Goal: Information Seeking & Learning: Learn about a topic

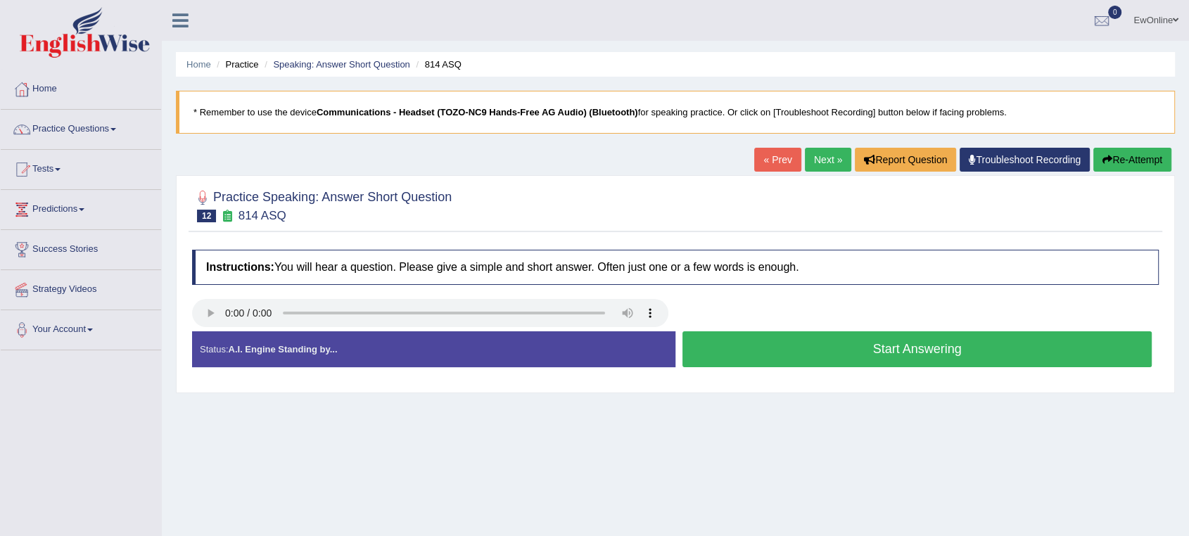
click at [865, 349] on button "Start Answering" at bounding box center [916, 349] width 469 height 36
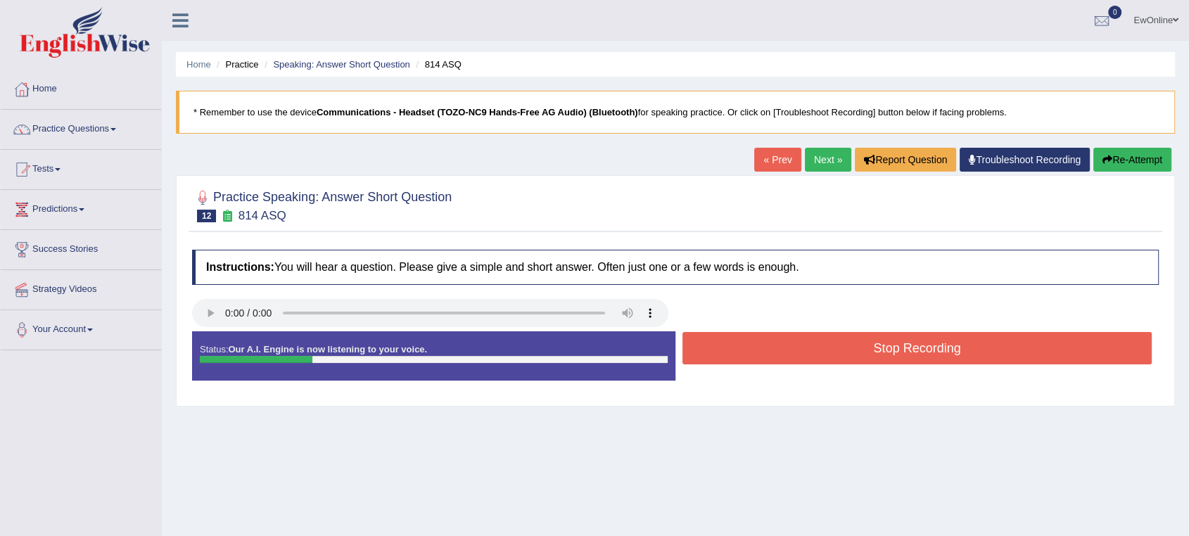
click at [872, 350] on button "Stop Recording" at bounding box center [916, 348] width 469 height 32
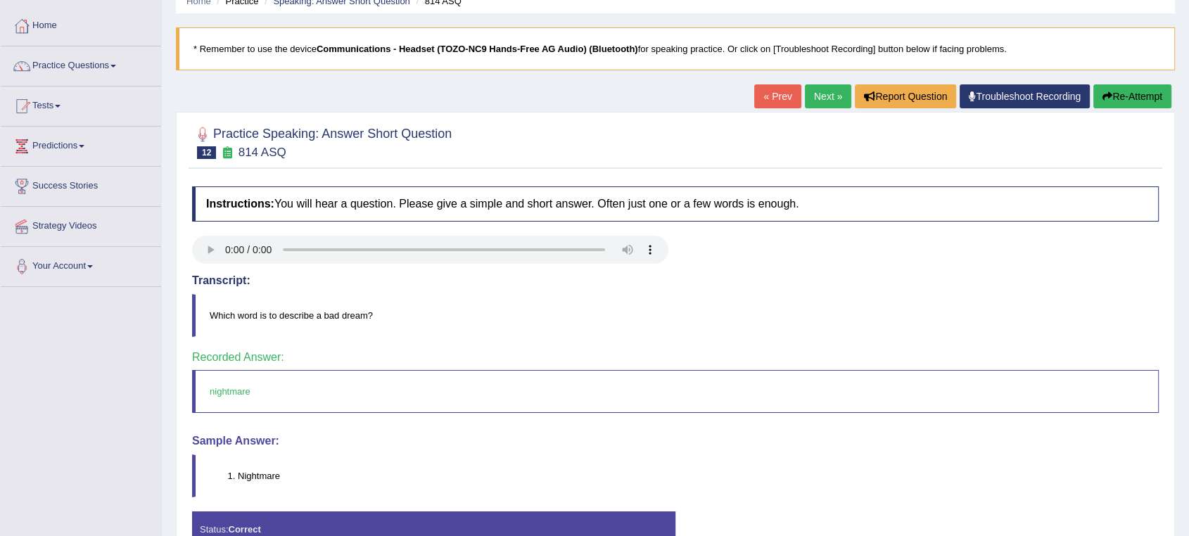
scroll to position [78, 0]
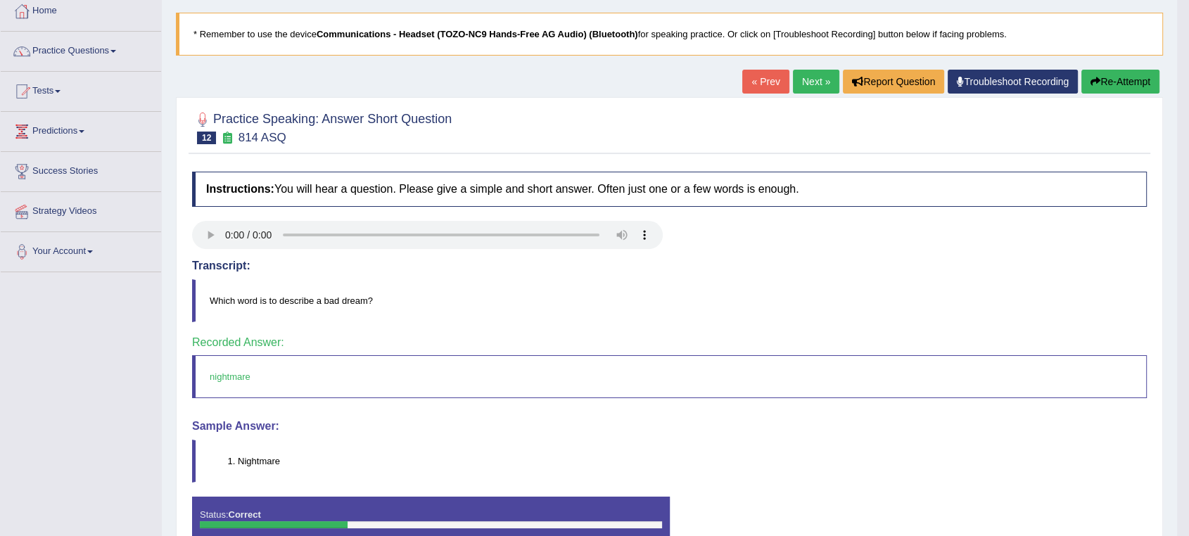
click at [808, 80] on link "Next »" at bounding box center [816, 82] width 46 height 24
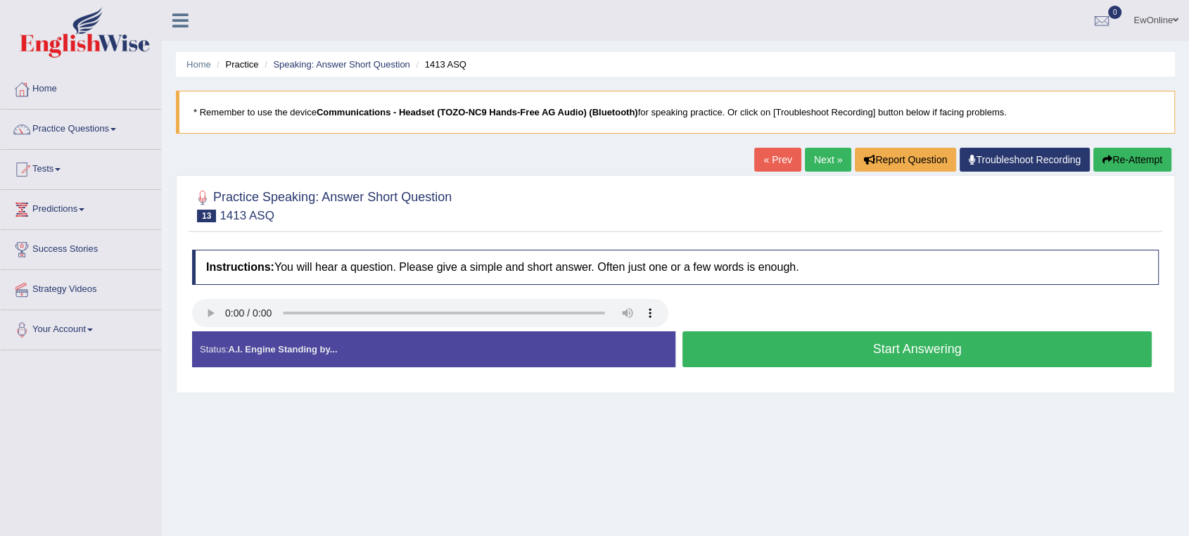
click at [895, 355] on button "Start Answering" at bounding box center [916, 349] width 469 height 36
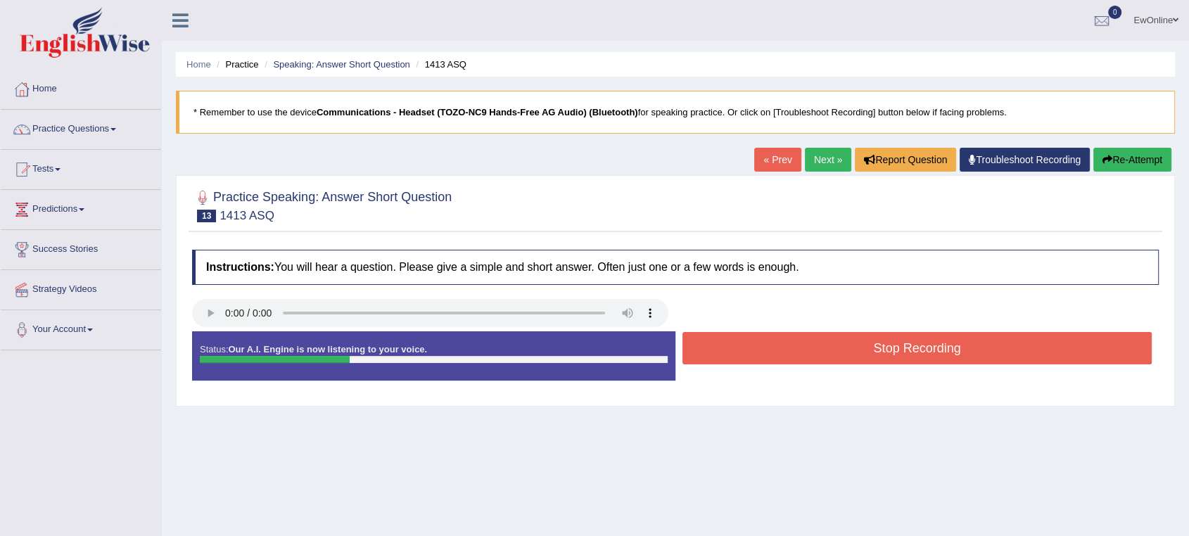
click at [882, 355] on button "Stop Recording" at bounding box center [916, 348] width 469 height 32
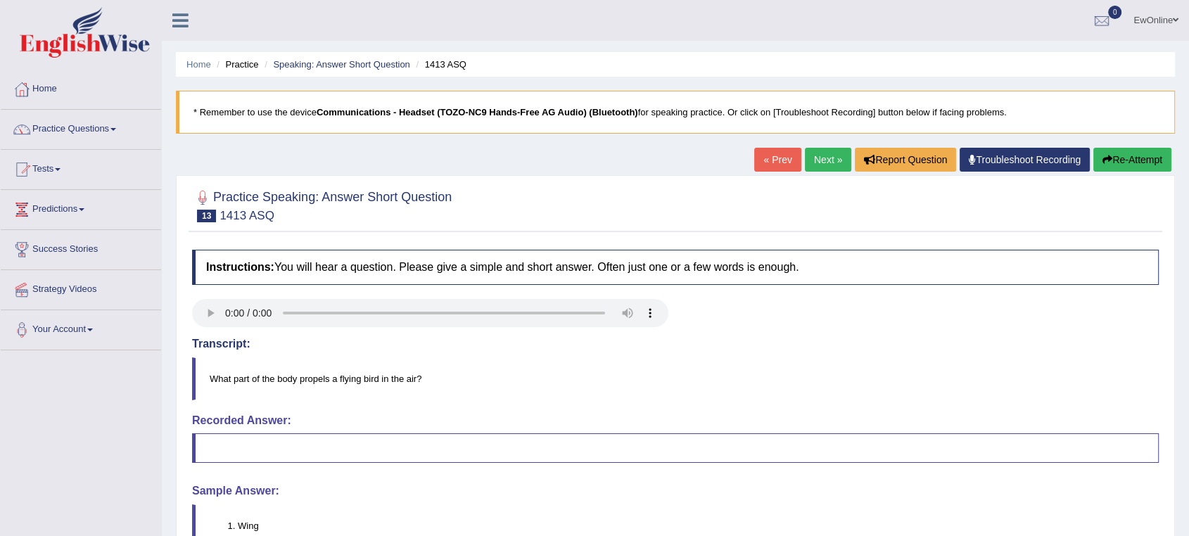
click at [1142, 155] on button "Re-Attempt" at bounding box center [1132, 160] width 78 height 24
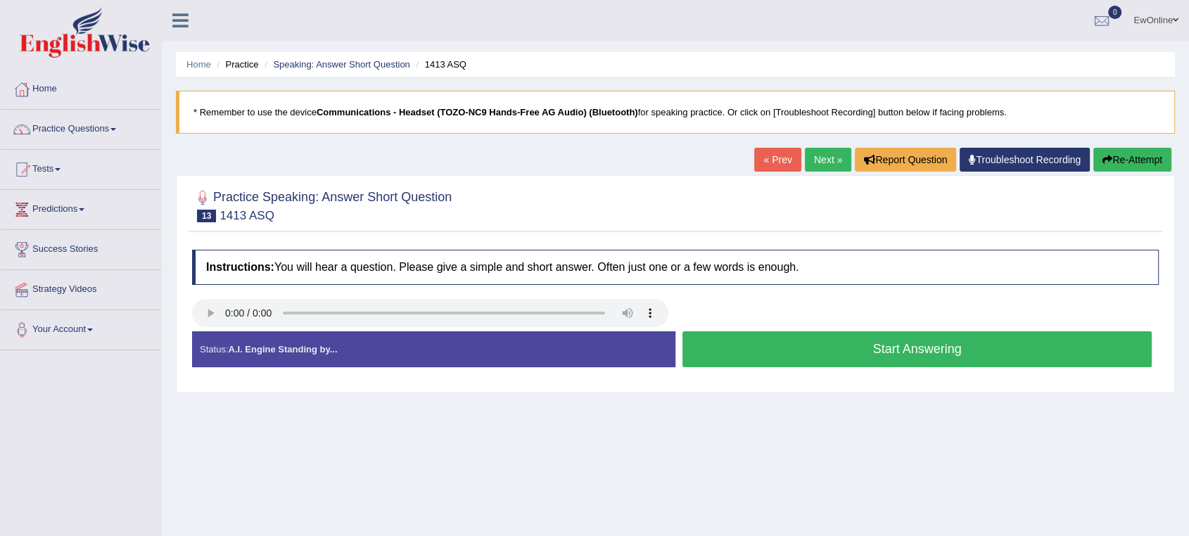
click at [900, 352] on button "Start Answering" at bounding box center [916, 349] width 469 height 36
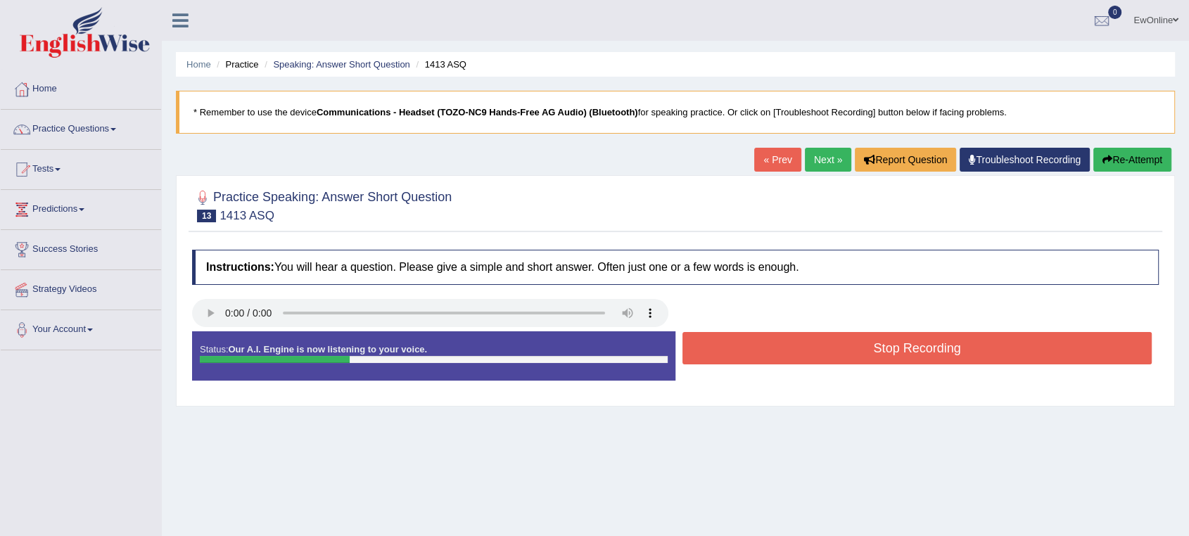
click at [900, 352] on button "Stop Recording" at bounding box center [916, 348] width 469 height 32
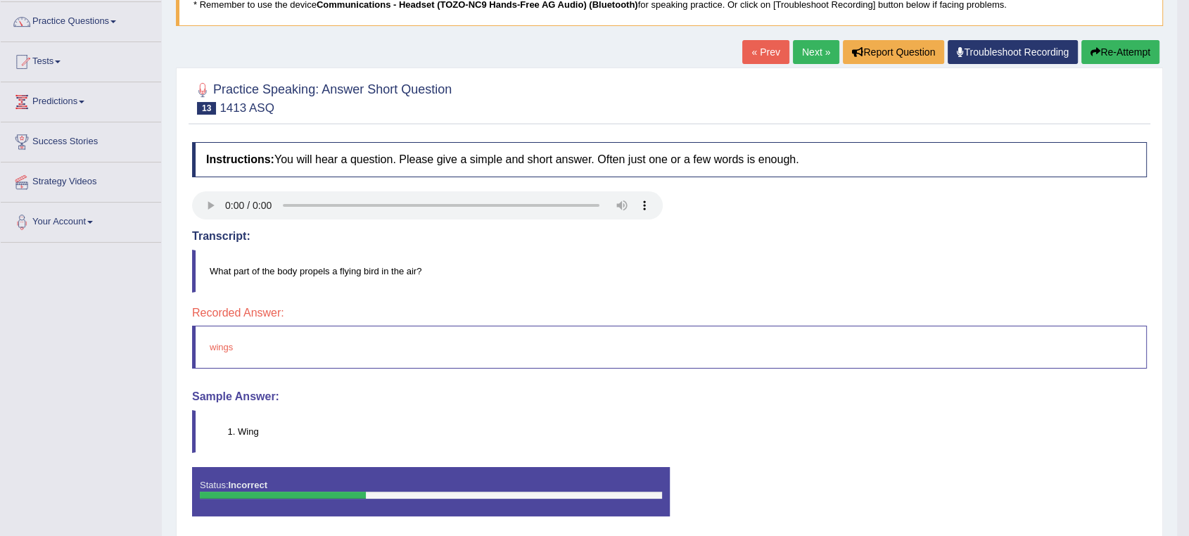
scroll to position [156, 0]
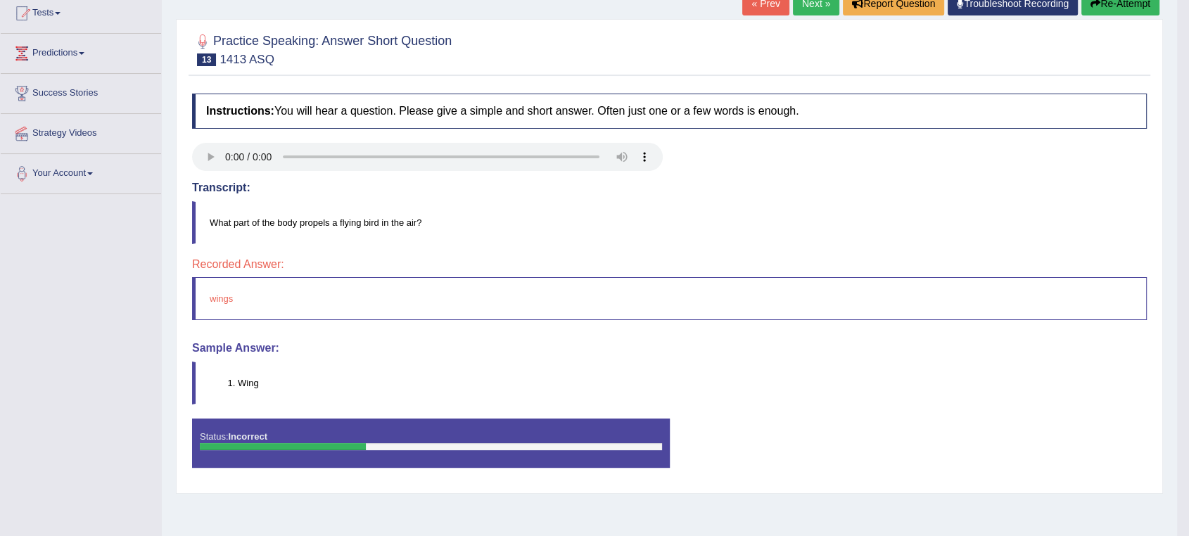
click at [812, 8] on link "Next »" at bounding box center [816, 4] width 46 height 24
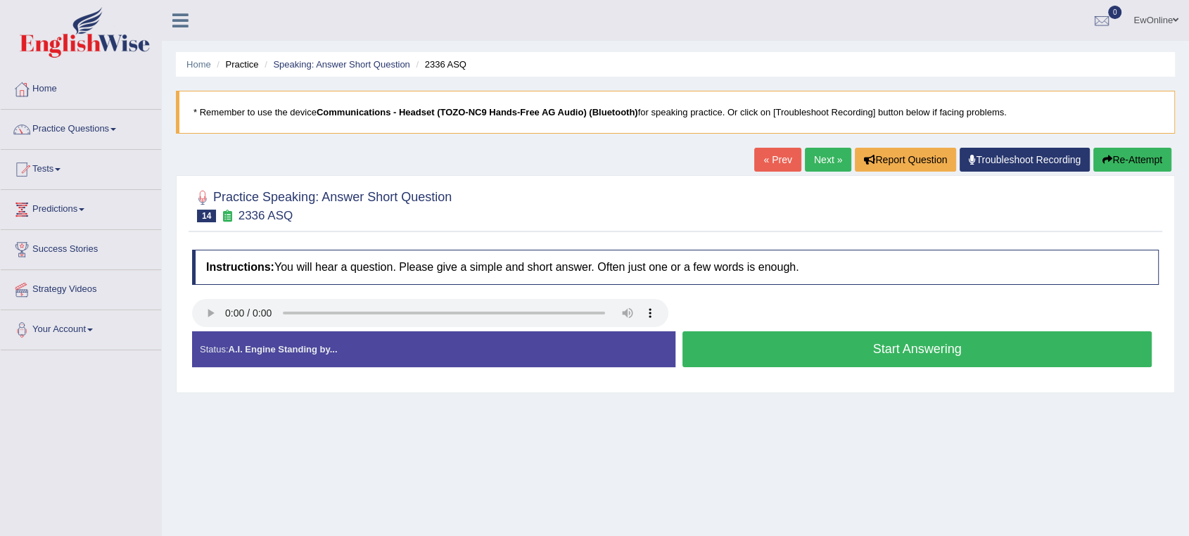
click at [905, 354] on button "Start Answering" at bounding box center [916, 349] width 469 height 36
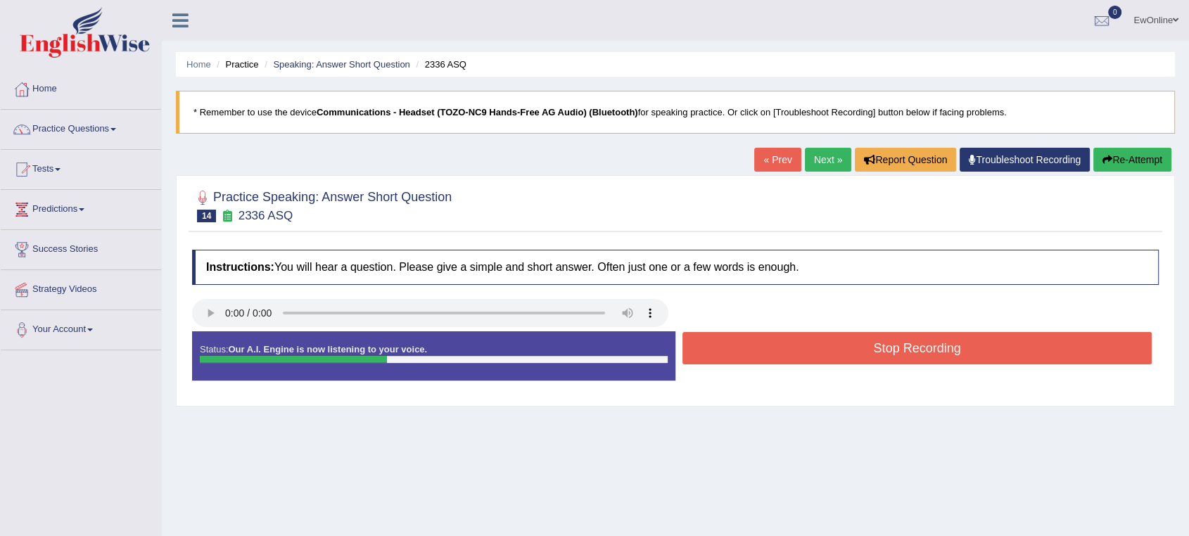
click at [903, 356] on button "Stop Recording" at bounding box center [916, 348] width 469 height 32
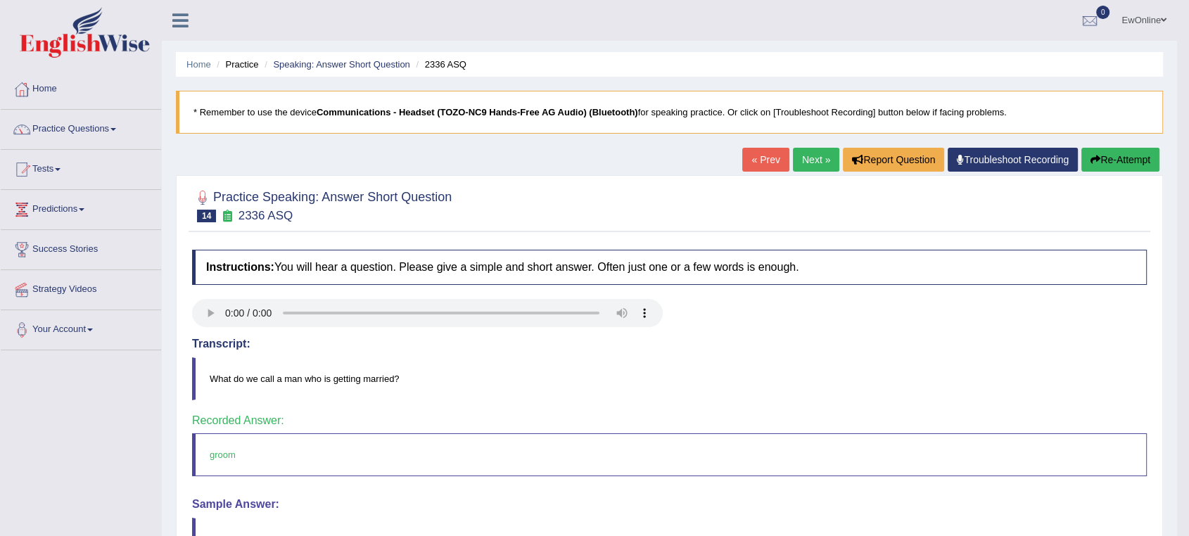
click at [804, 162] on link "Next »" at bounding box center [816, 160] width 46 height 24
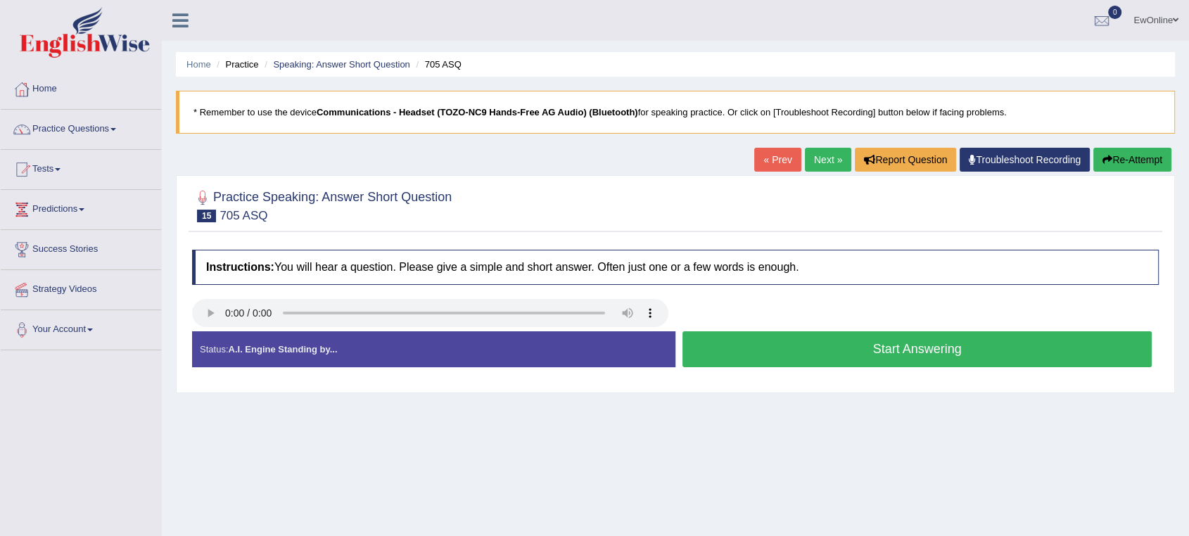
click at [886, 354] on button "Start Answering" at bounding box center [916, 349] width 469 height 36
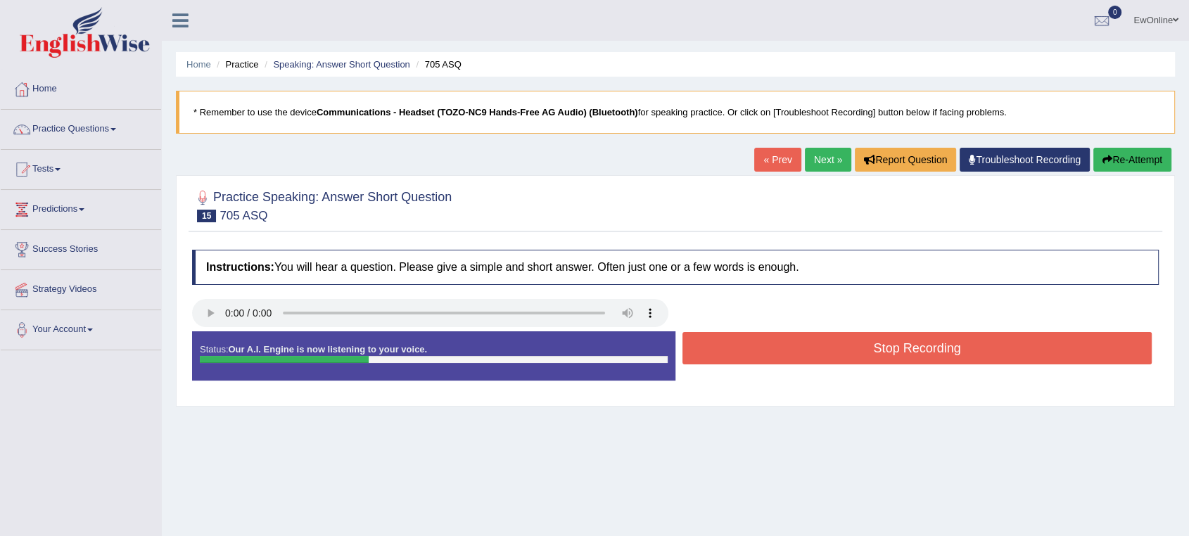
click at [884, 350] on button "Stop Recording" at bounding box center [916, 348] width 469 height 32
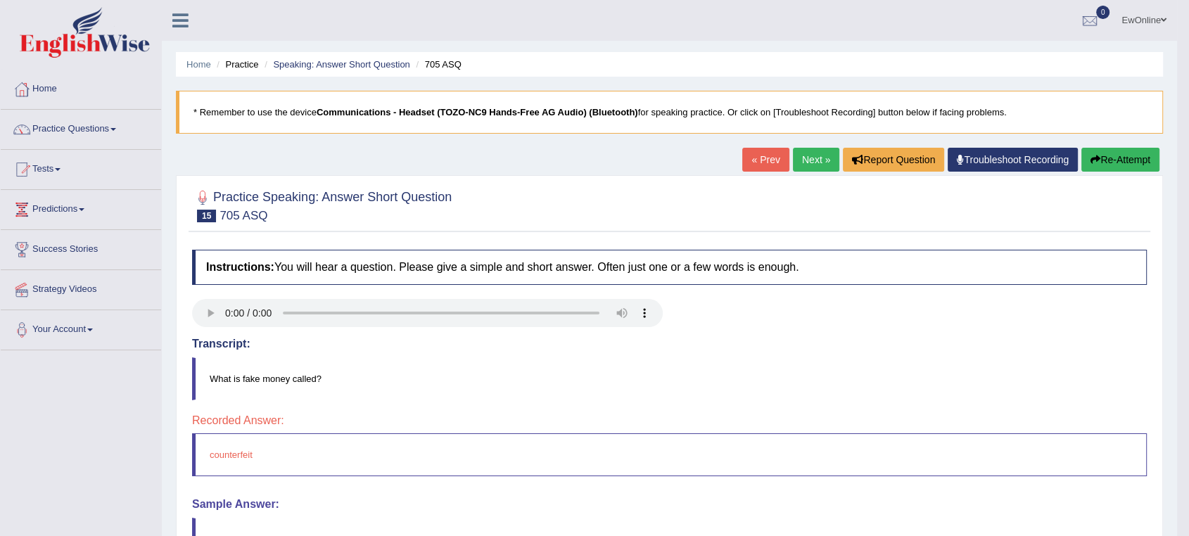
click at [811, 158] on link "Next »" at bounding box center [816, 160] width 46 height 24
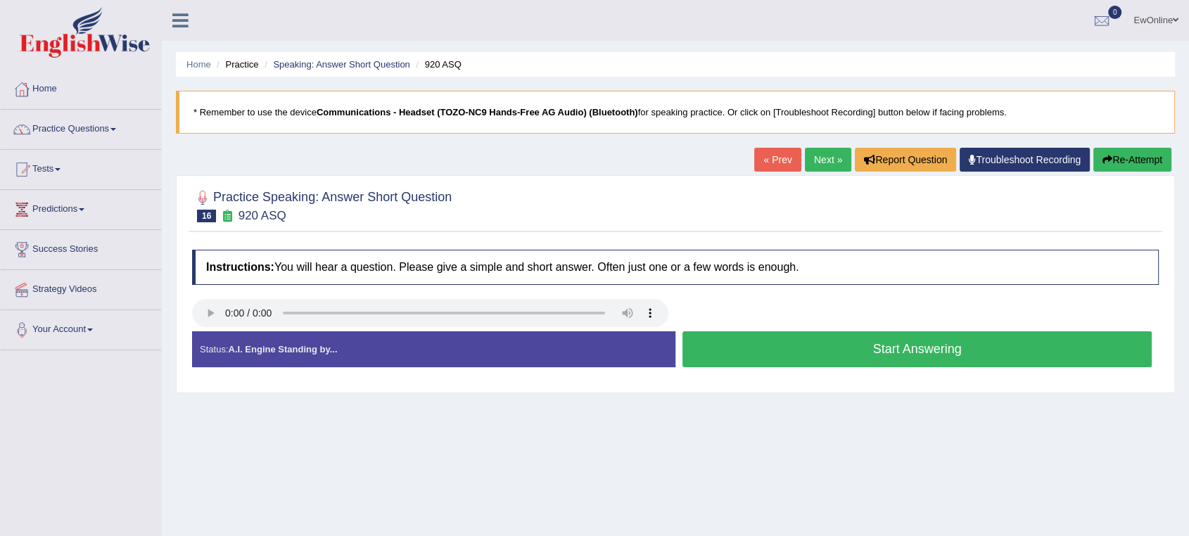
click at [912, 352] on button "Start Answering" at bounding box center [916, 349] width 469 height 36
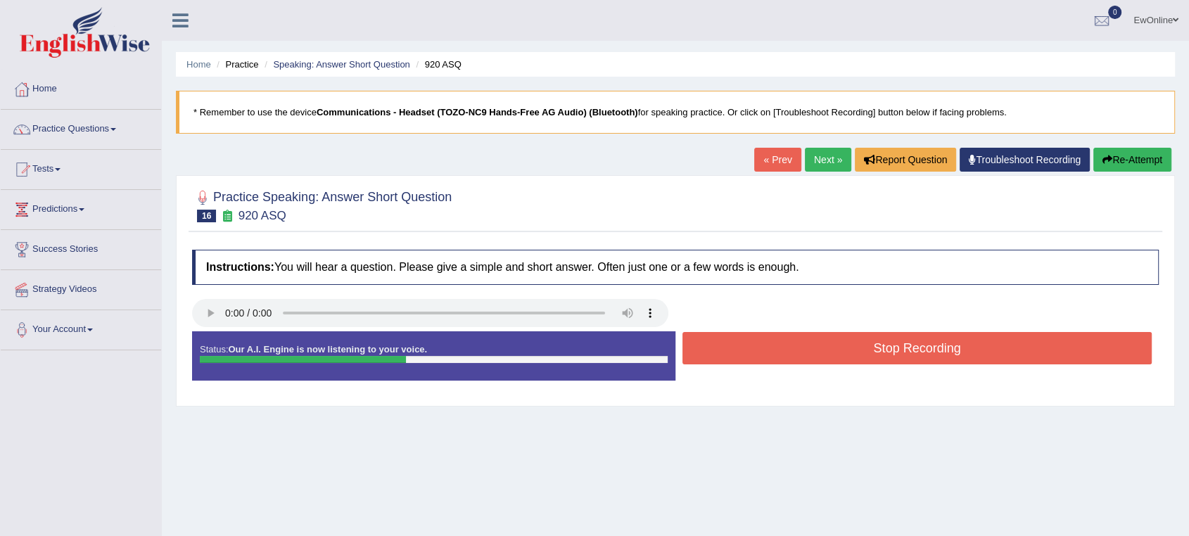
click at [893, 354] on button "Stop Recording" at bounding box center [916, 348] width 469 height 32
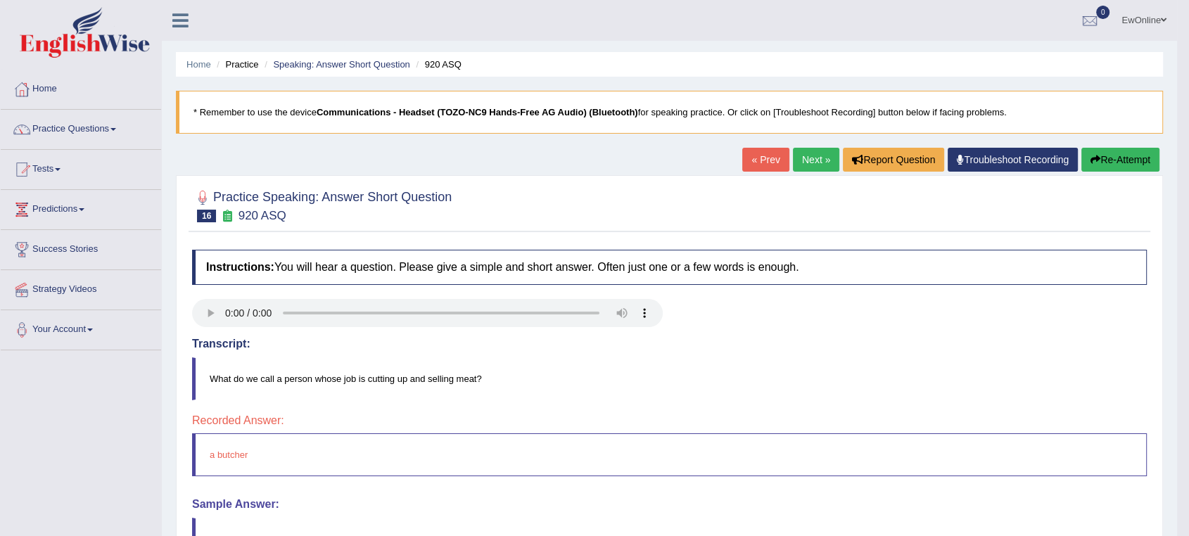
click at [812, 155] on link "Next »" at bounding box center [816, 160] width 46 height 24
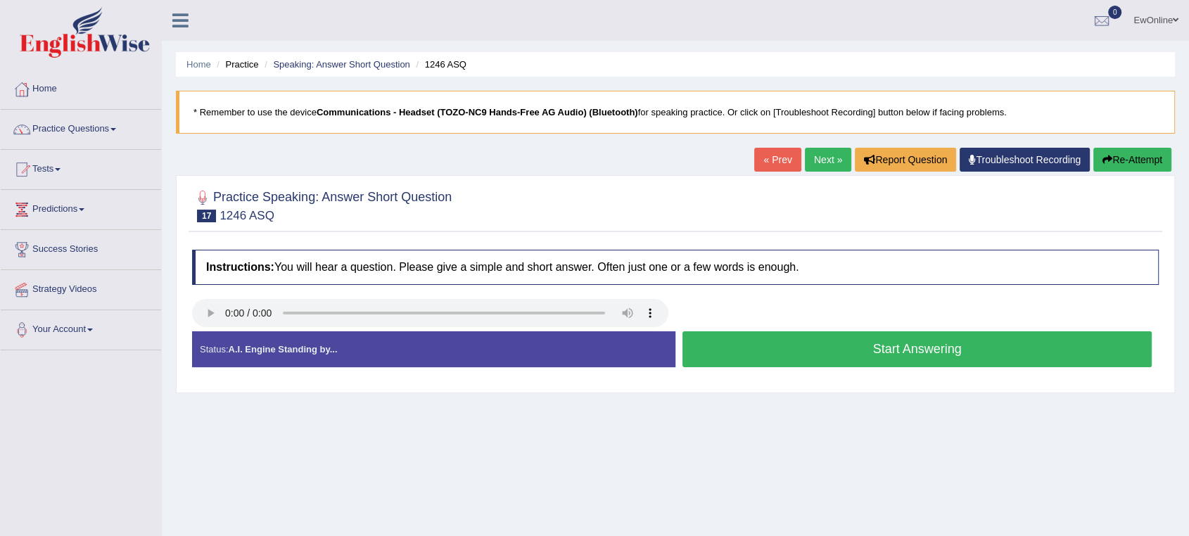
click at [920, 350] on button "Start Answering" at bounding box center [916, 349] width 469 height 36
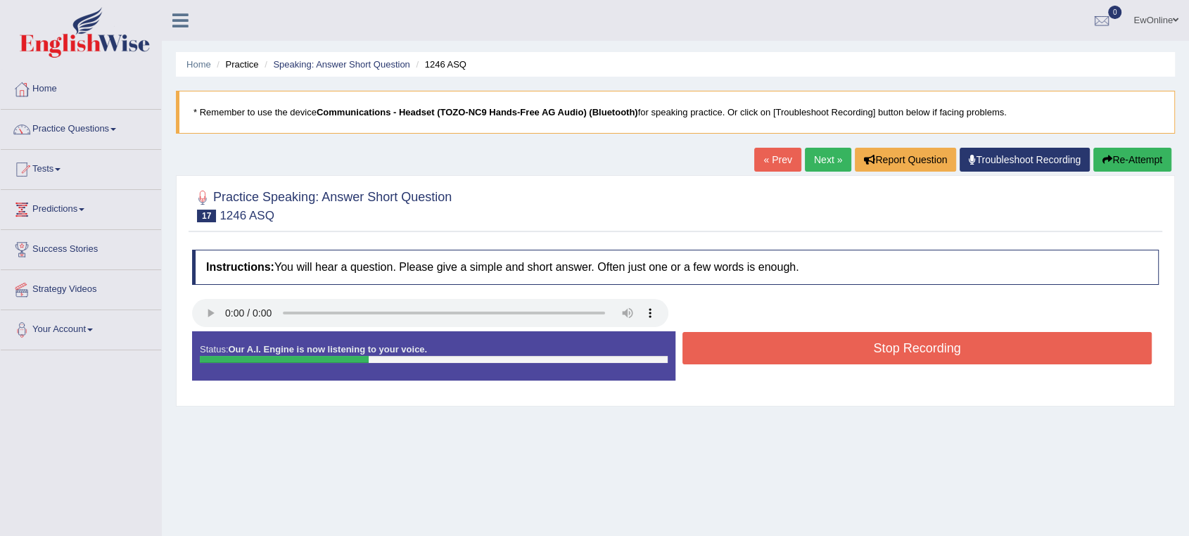
click at [898, 343] on button "Stop Recording" at bounding box center [916, 348] width 469 height 32
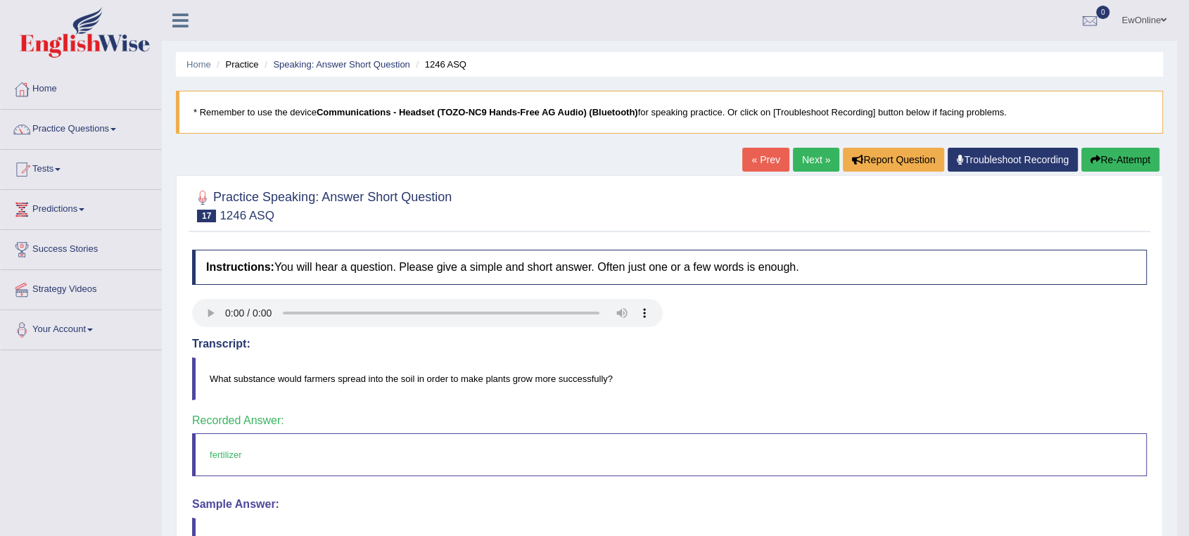
click at [807, 159] on link "Next »" at bounding box center [816, 160] width 46 height 24
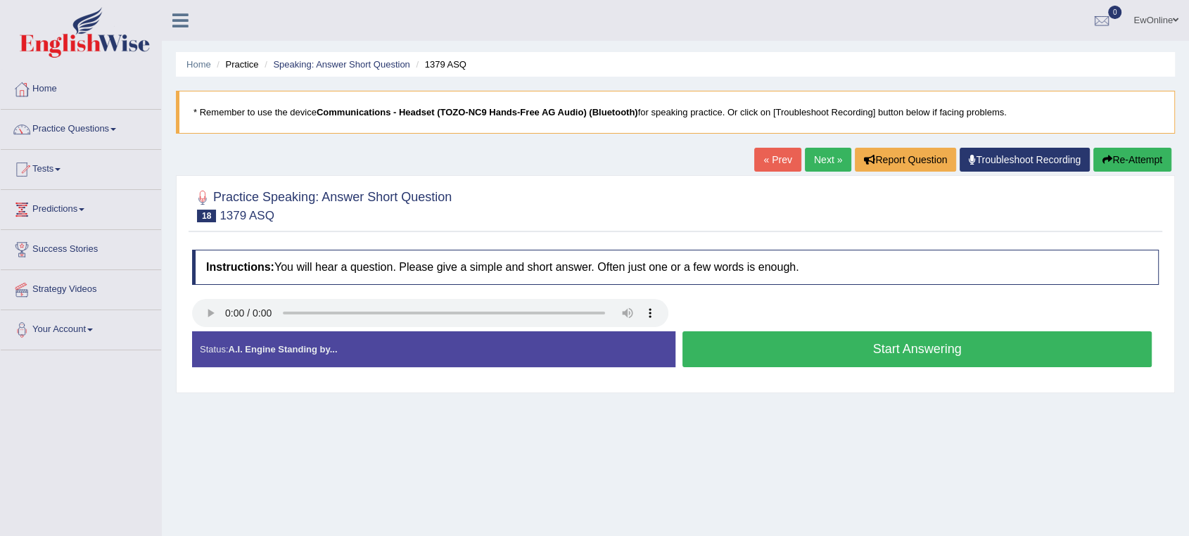
click at [897, 347] on button "Start Answering" at bounding box center [916, 349] width 469 height 36
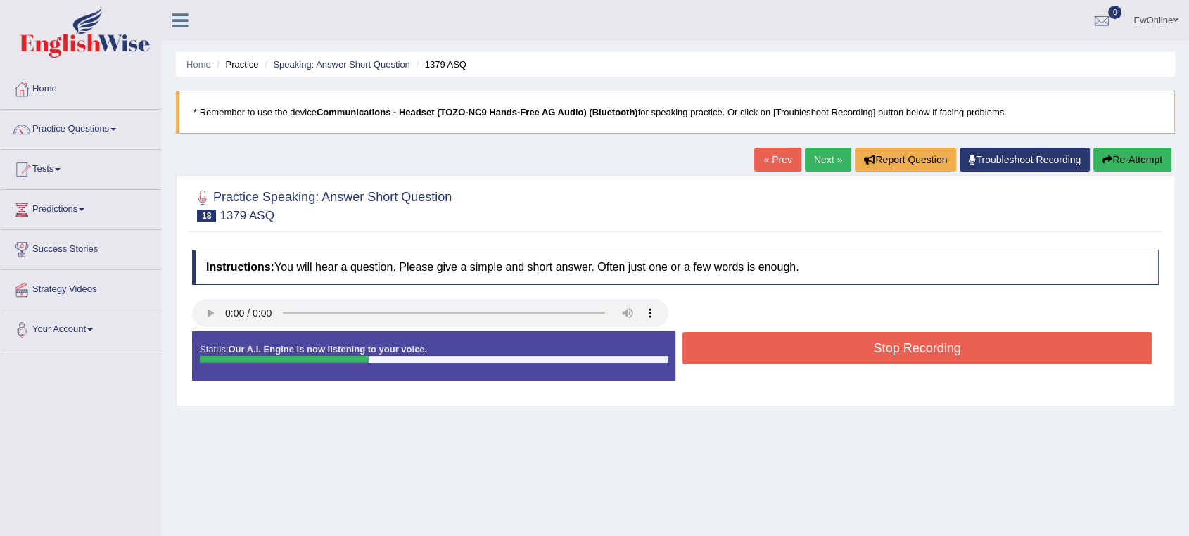
click at [885, 348] on button "Stop Recording" at bounding box center [916, 348] width 469 height 32
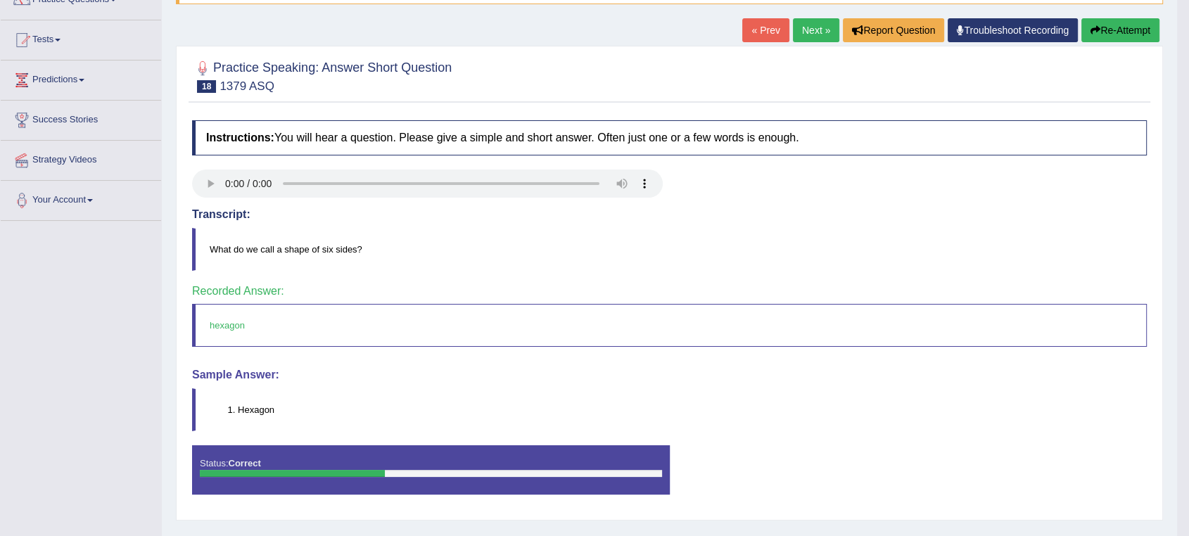
scroll to position [156, 0]
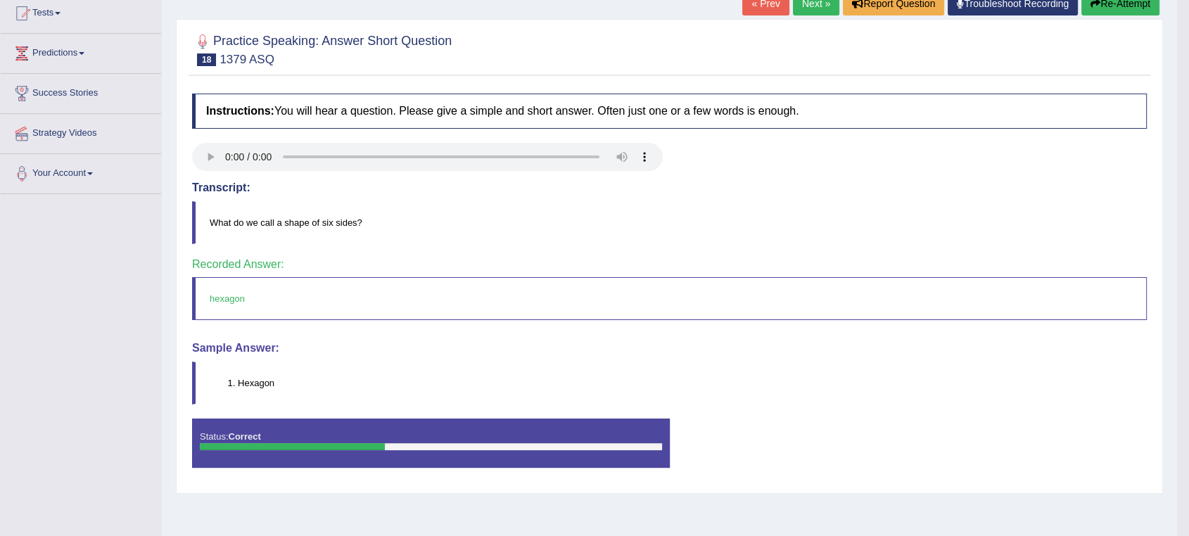
click at [809, 6] on link "Next »" at bounding box center [816, 4] width 46 height 24
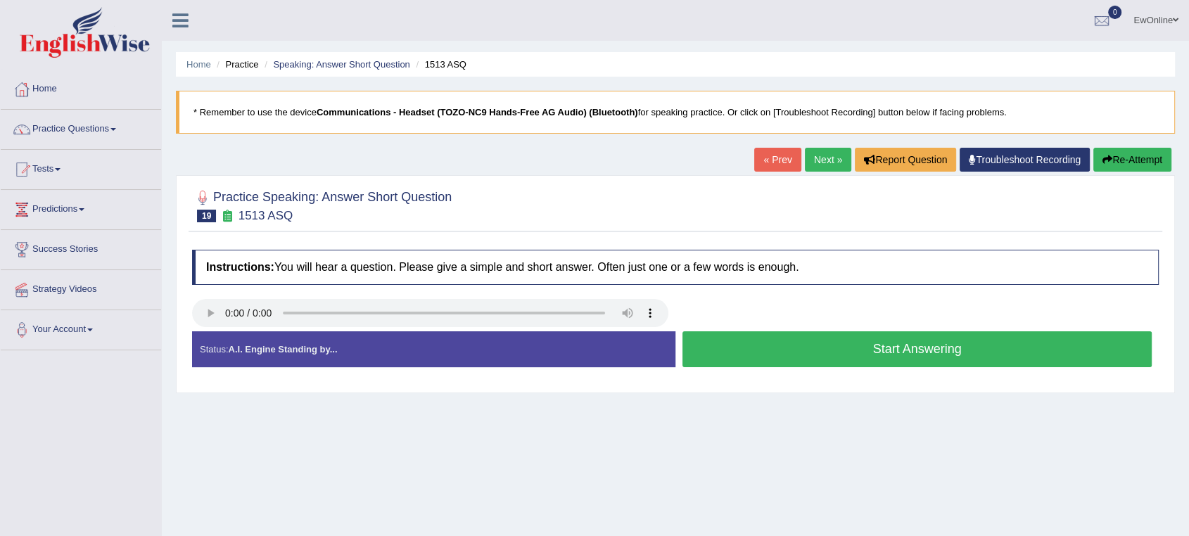
click at [894, 357] on button "Start Answering" at bounding box center [916, 349] width 469 height 36
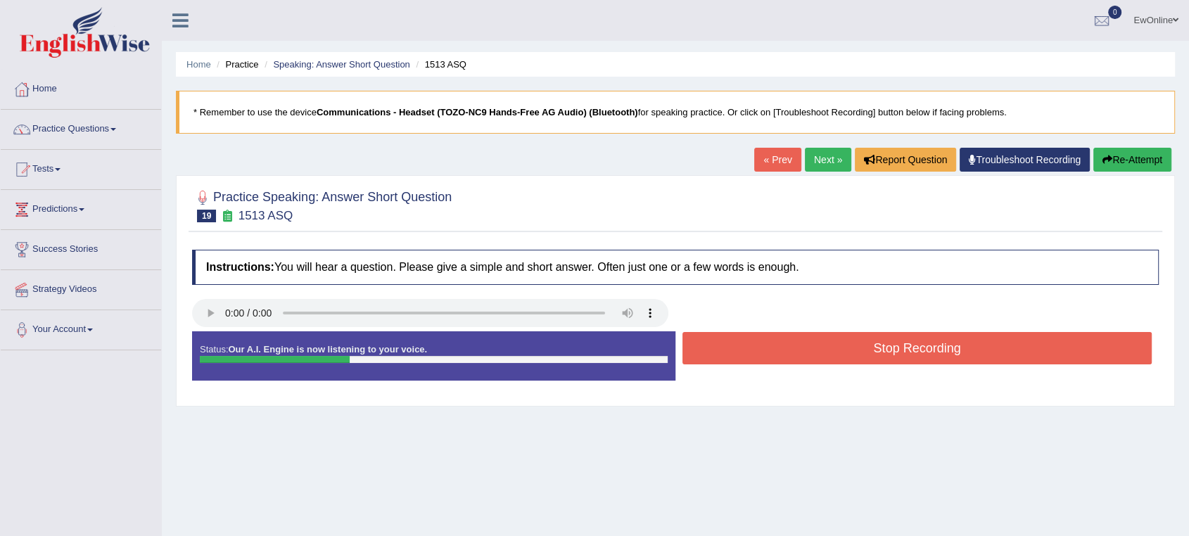
click at [884, 355] on button "Stop Recording" at bounding box center [916, 348] width 469 height 32
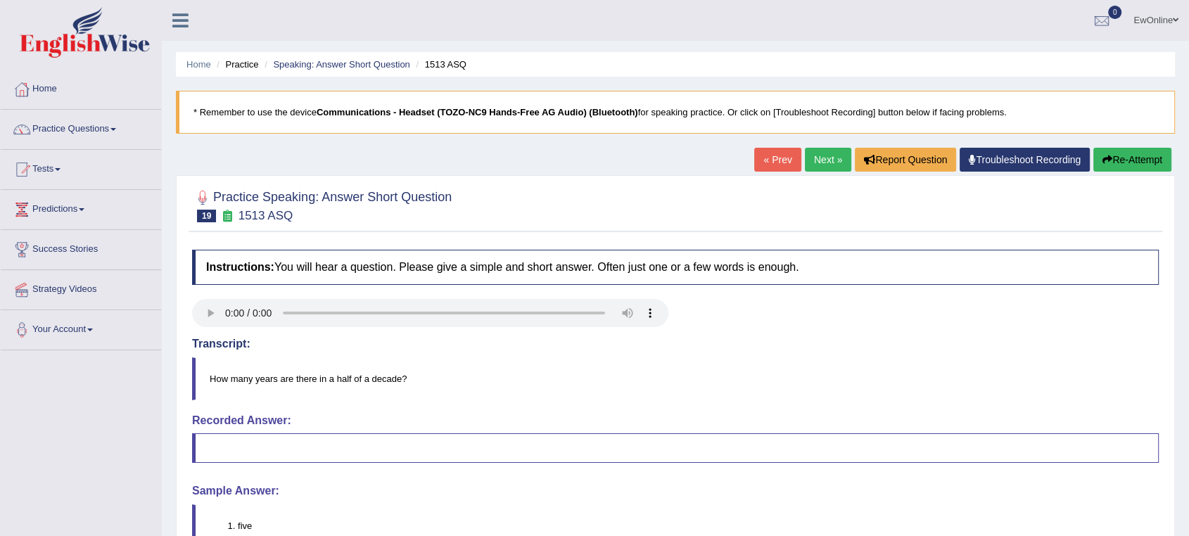
scroll to position [78, 0]
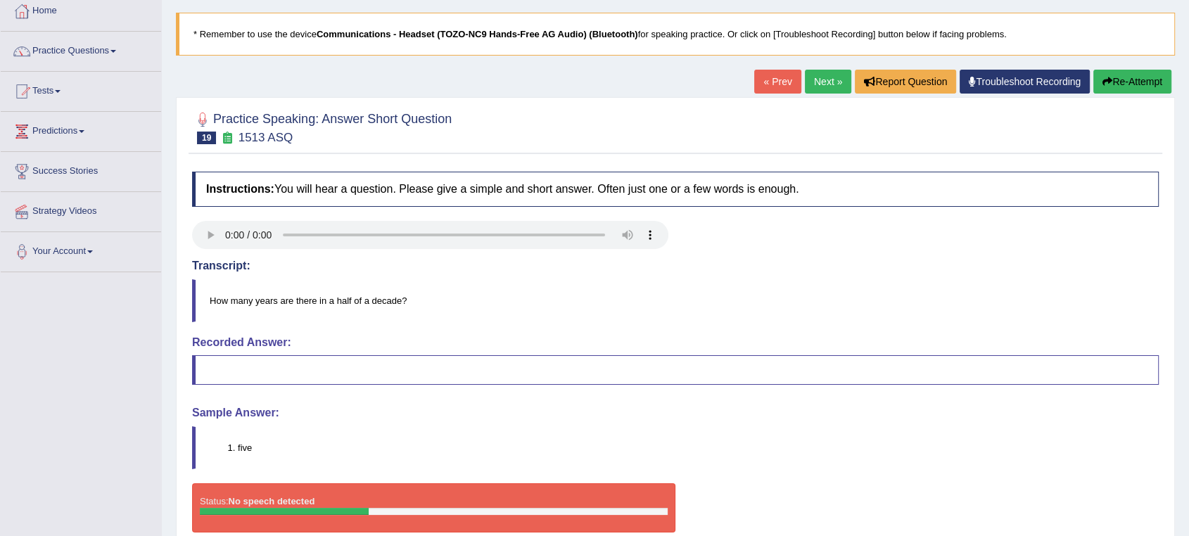
click at [1123, 86] on button "Re-Attempt" at bounding box center [1132, 82] width 78 height 24
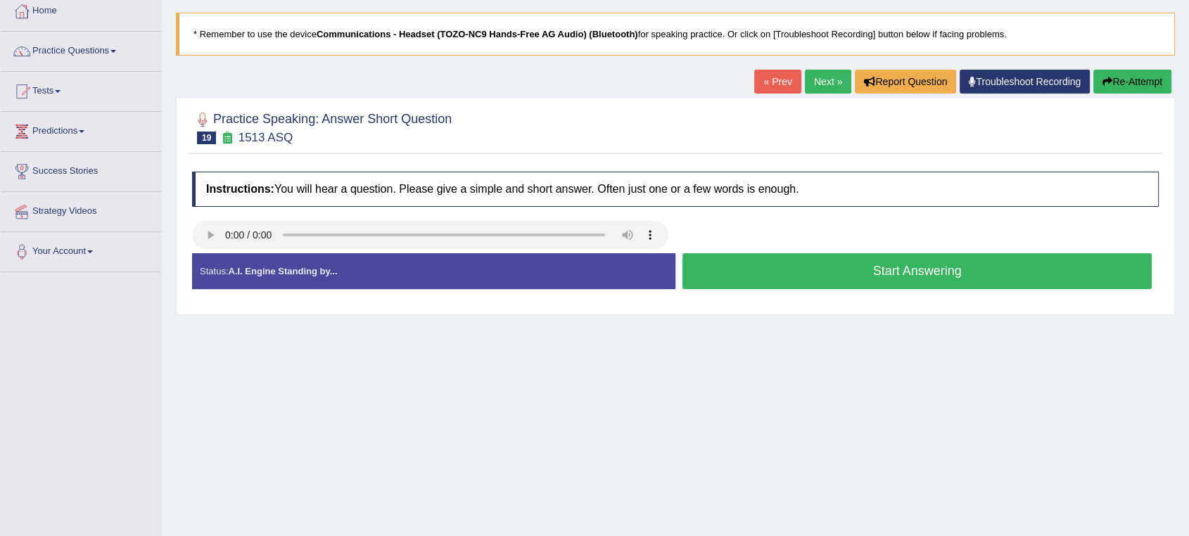
click at [887, 274] on button "Start Answering" at bounding box center [916, 271] width 469 height 36
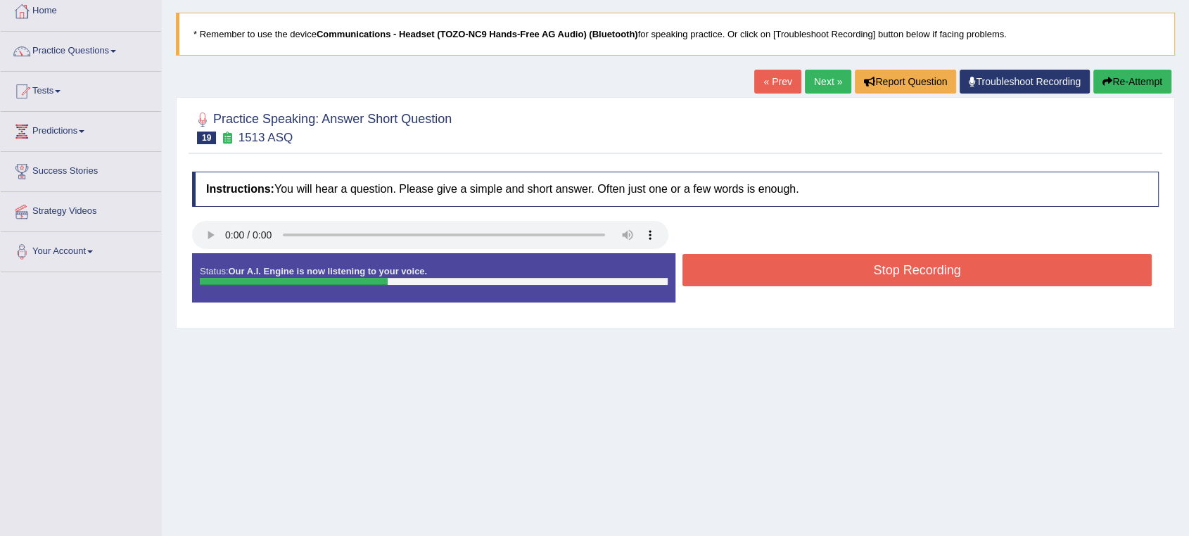
click at [870, 272] on button "Stop Recording" at bounding box center [916, 270] width 469 height 32
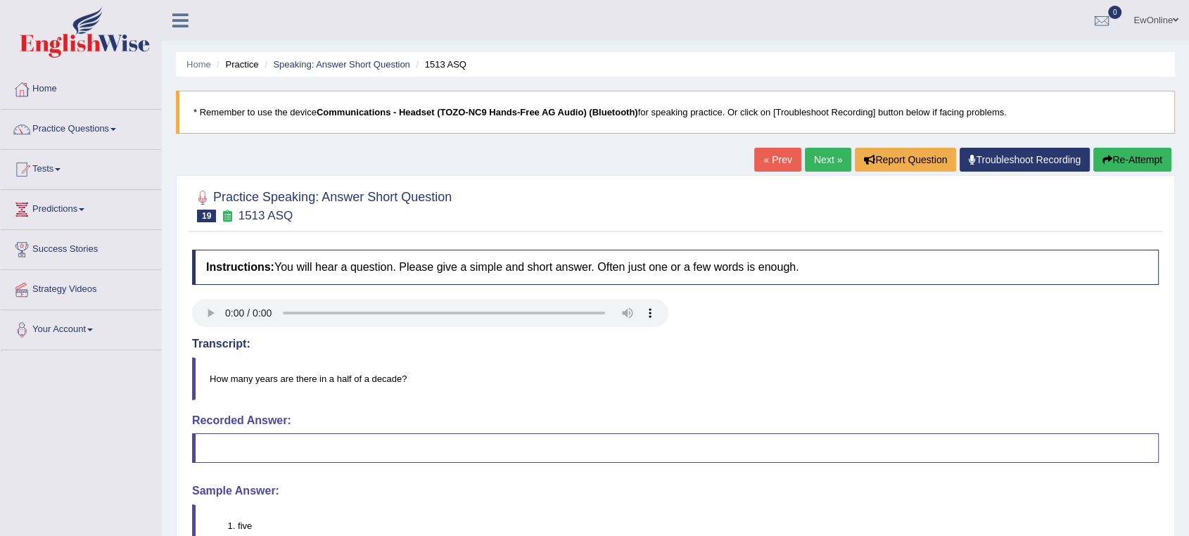
click at [815, 158] on link "Next »" at bounding box center [828, 160] width 46 height 24
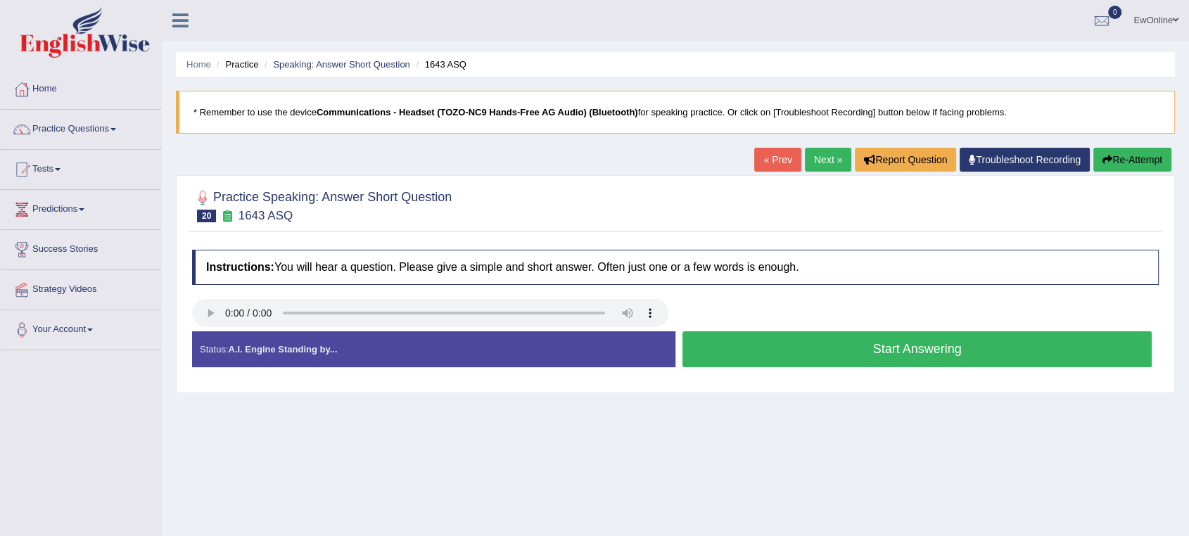
click at [915, 352] on button "Start Answering" at bounding box center [916, 349] width 469 height 36
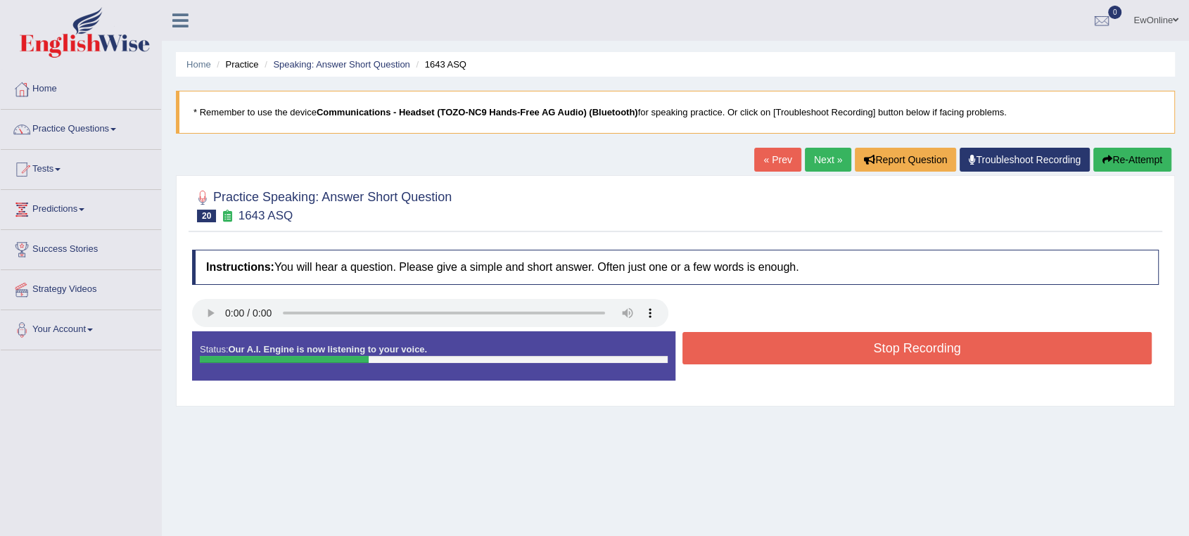
click at [900, 354] on button "Stop Recording" at bounding box center [916, 348] width 469 height 32
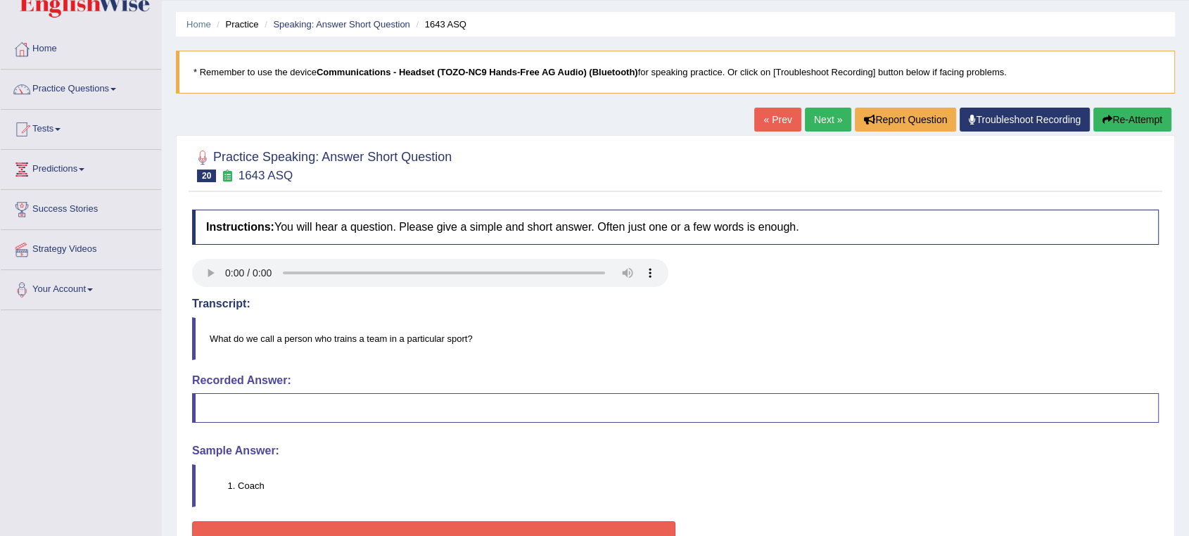
scroll to position [78, 0]
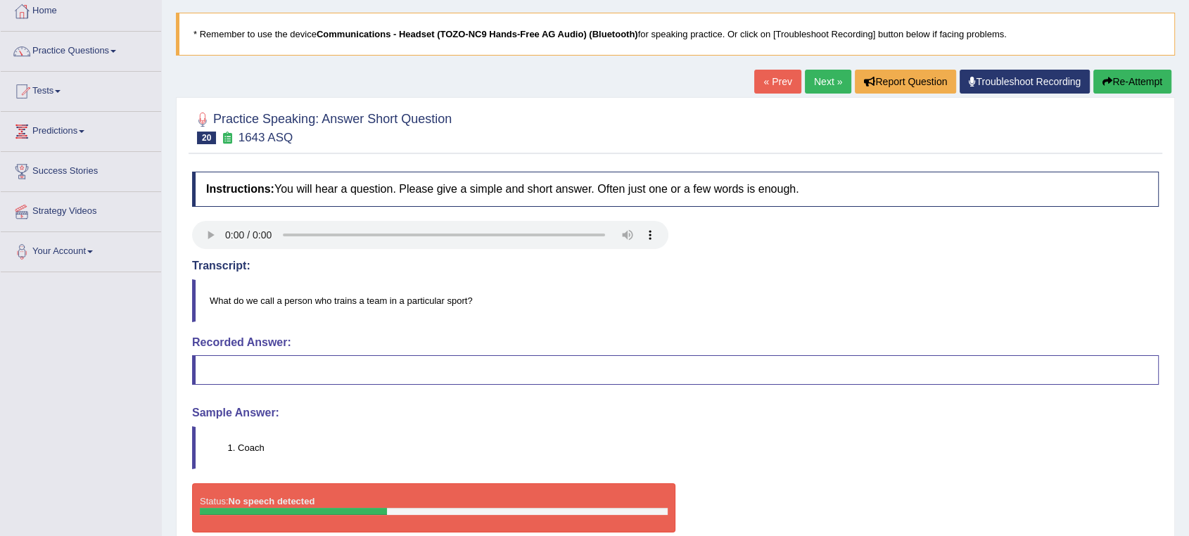
click at [1133, 84] on button "Re-Attempt" at bounding box center [1132, 82] width 78 height 24
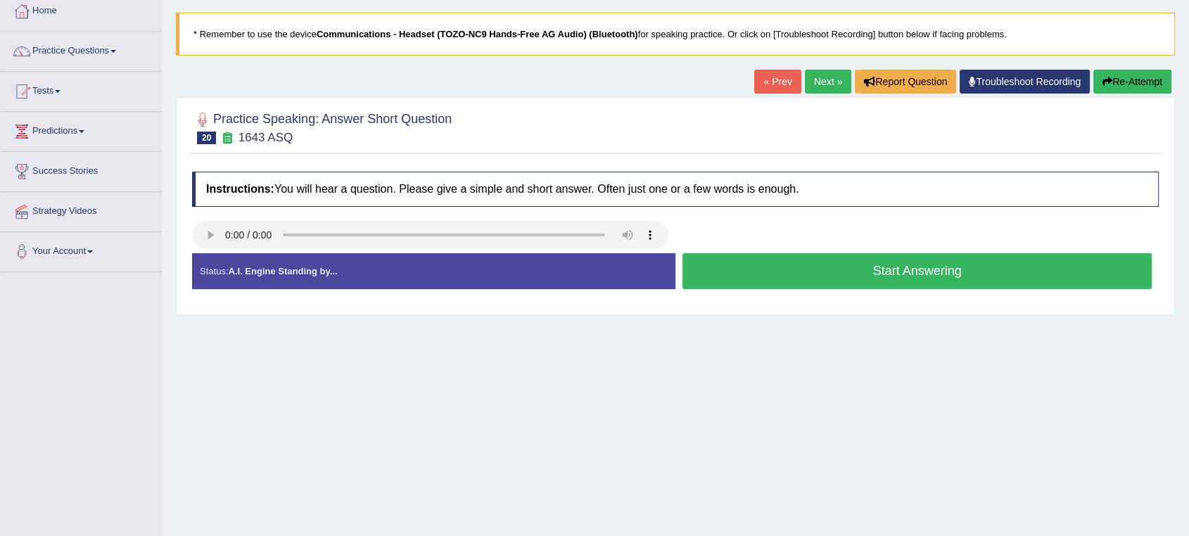
click at [890, 272] on button "Start Answering" at bounding box center [916, 271] width 469 height 36
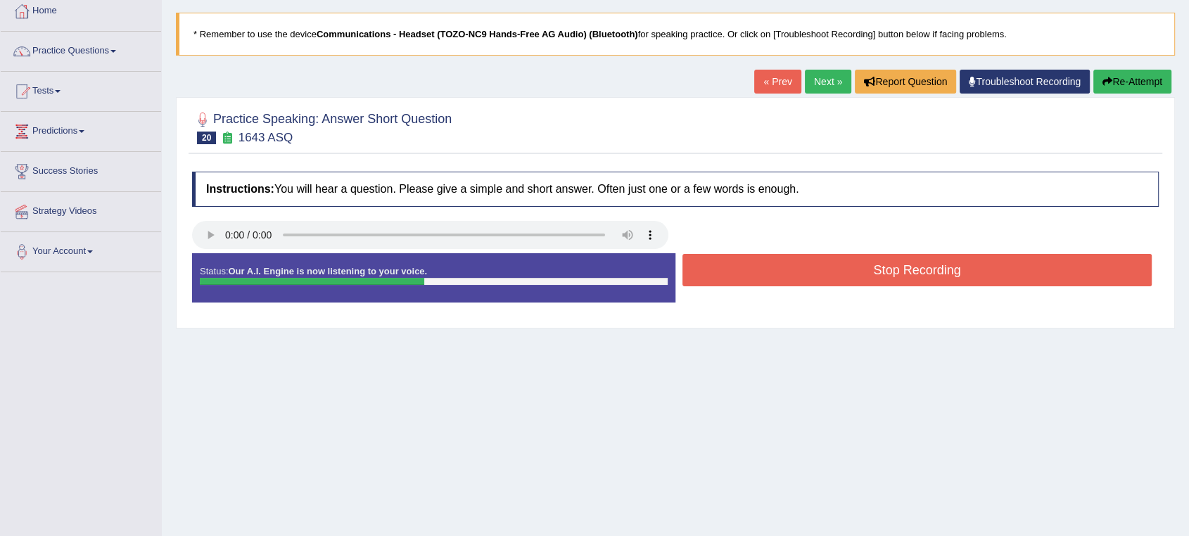
click at [878, 273] on button "Stop Recording" at bounding box center [916, 270] width 469 height 32
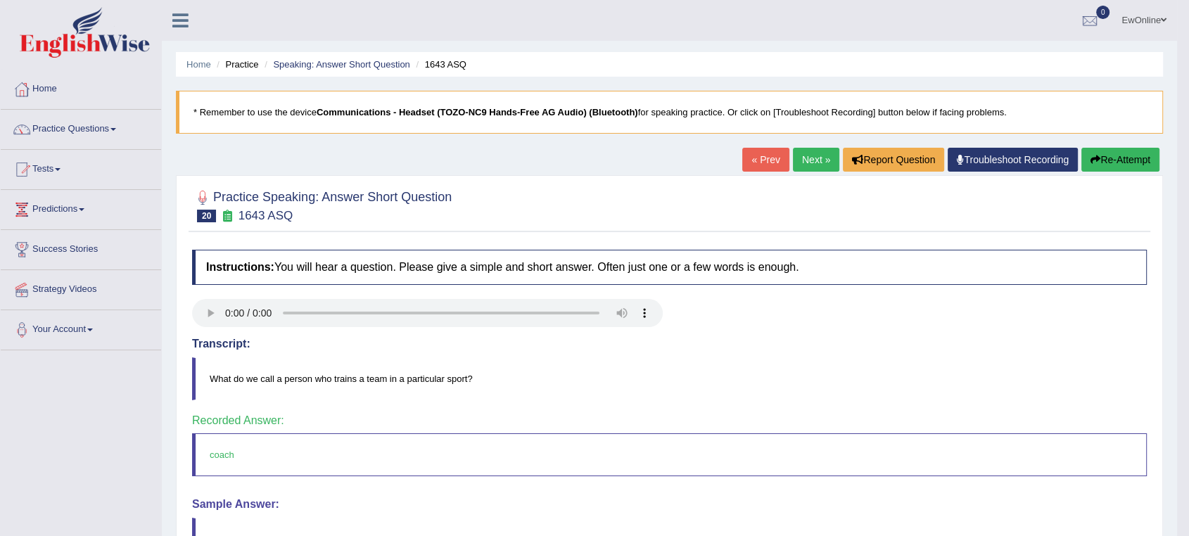
click at [810, 160] on link "Next »" at bounding box center [816, 160] width 46 height 24
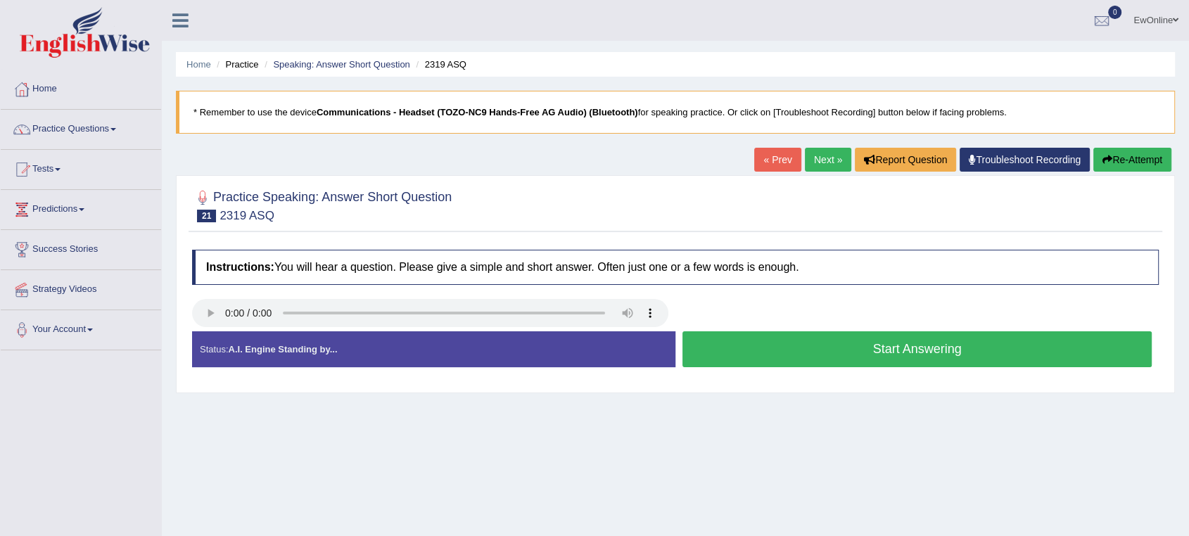
click at [912, 350] on button "Start Answering" at bounding box center [916, 349] width 469 height 36
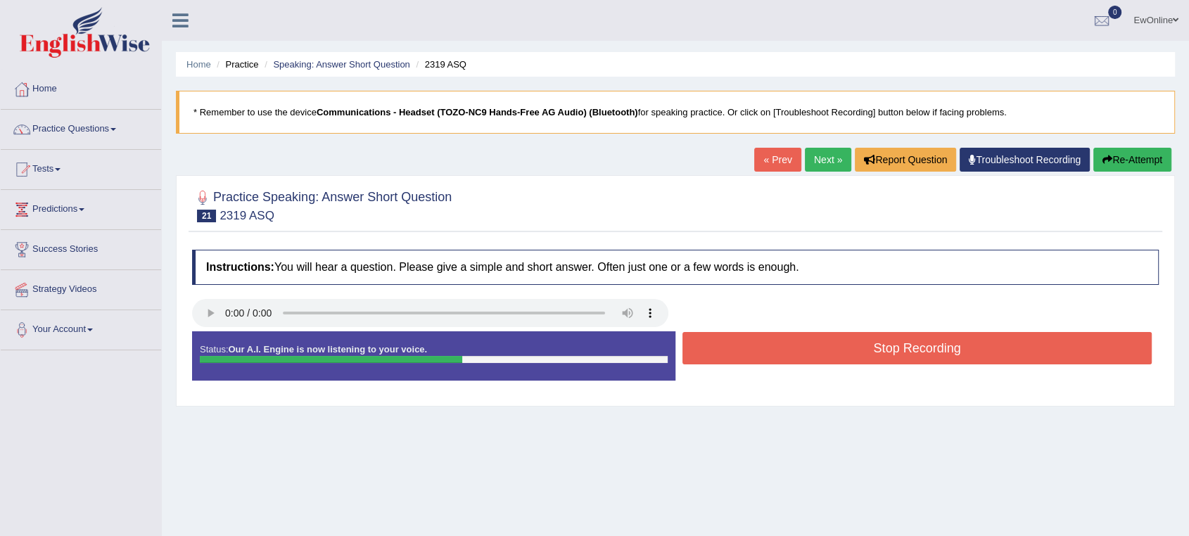
click at [901, 352] on button "Stop Recording" at bounding box center [916, 348] width 469 height 32
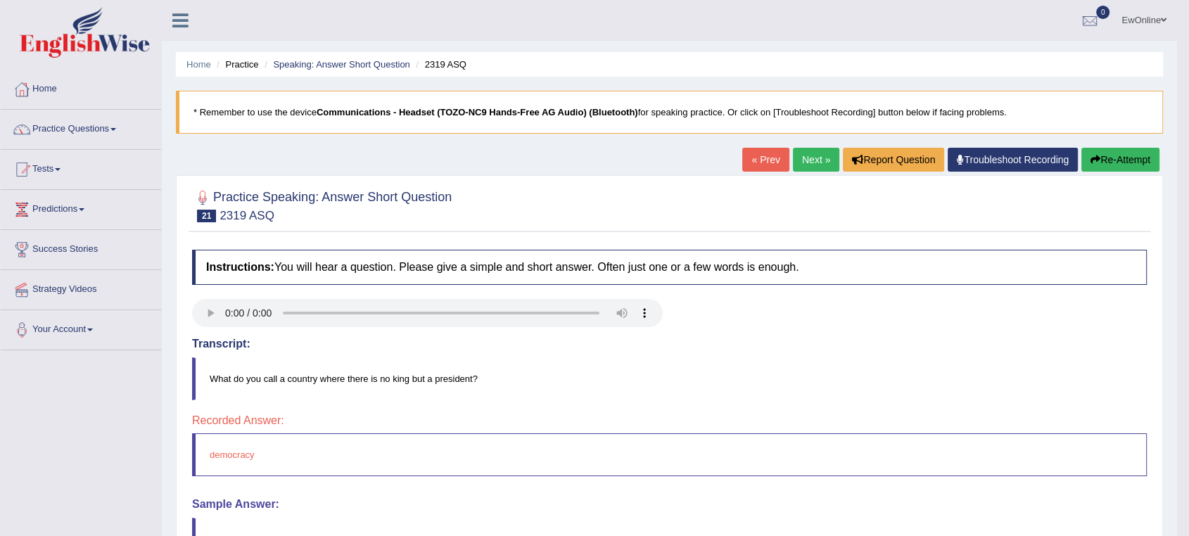
click at [810, 158] on link "Next »" at bounding box center [816, 160] width 46 height 24
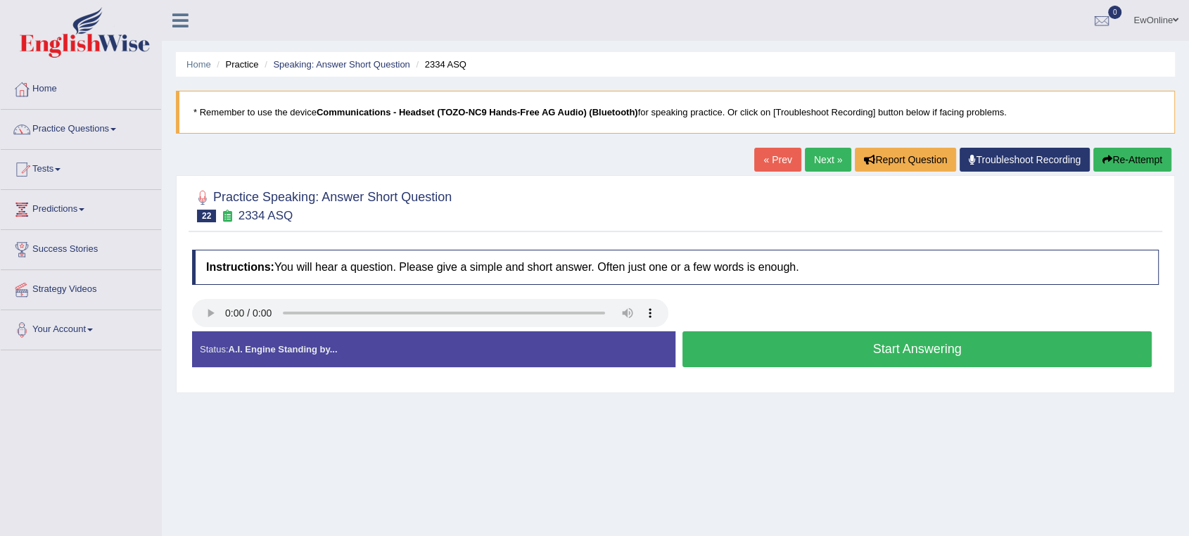
click at [903, 355] on button "Start Answering" at bounding box center [916, 349] width 469 height 36
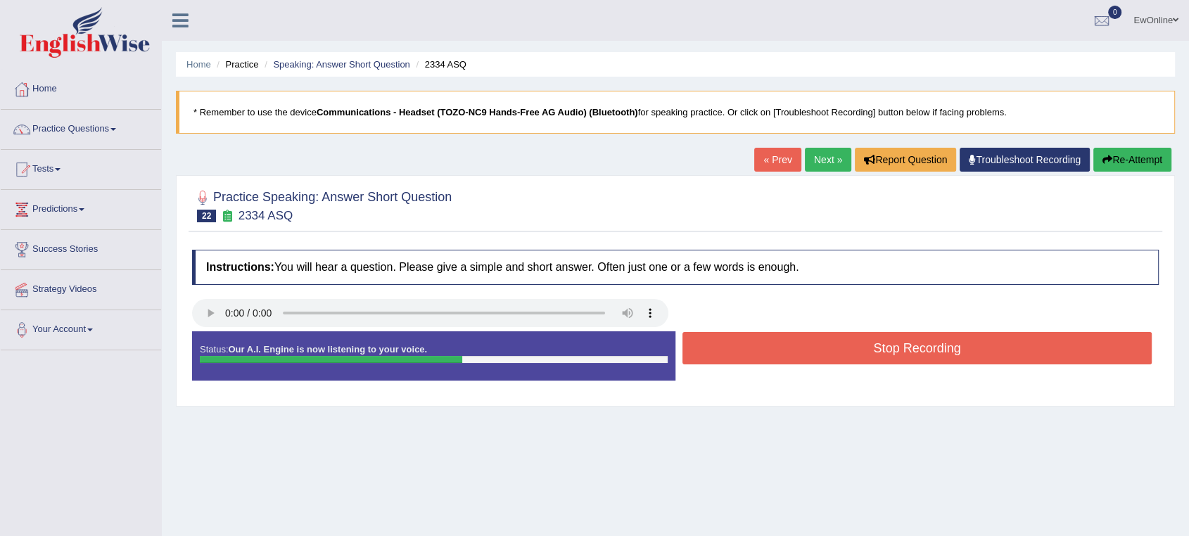
click at [903, 354] on button "Stop Recording" at bounding box center [916, 348] width 469 height 32
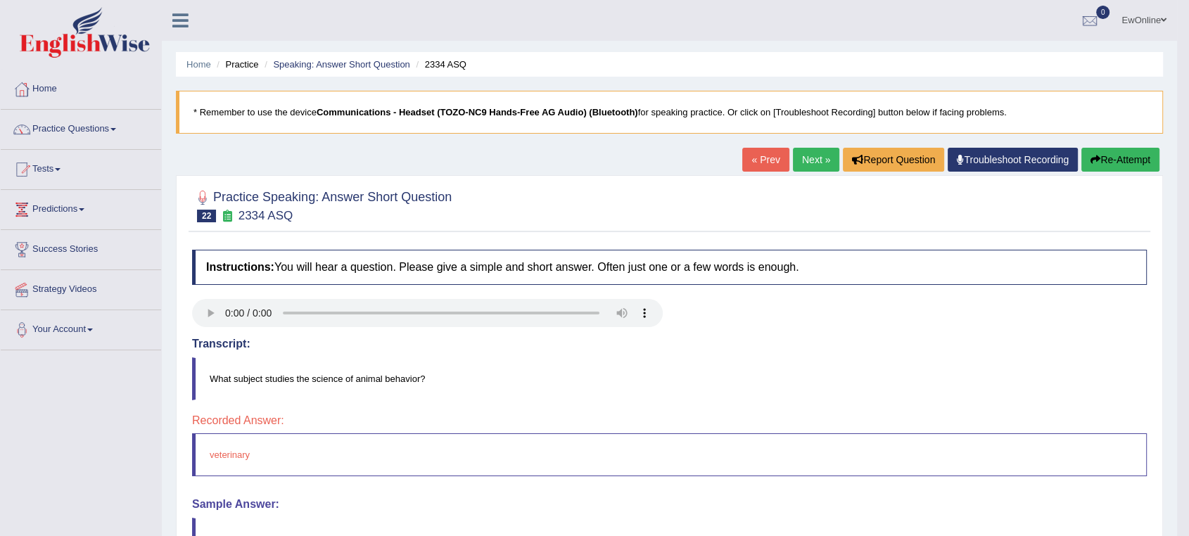
click at [813, 158] on link "Next »" at bounding box center [816, 160] width 46 height 24
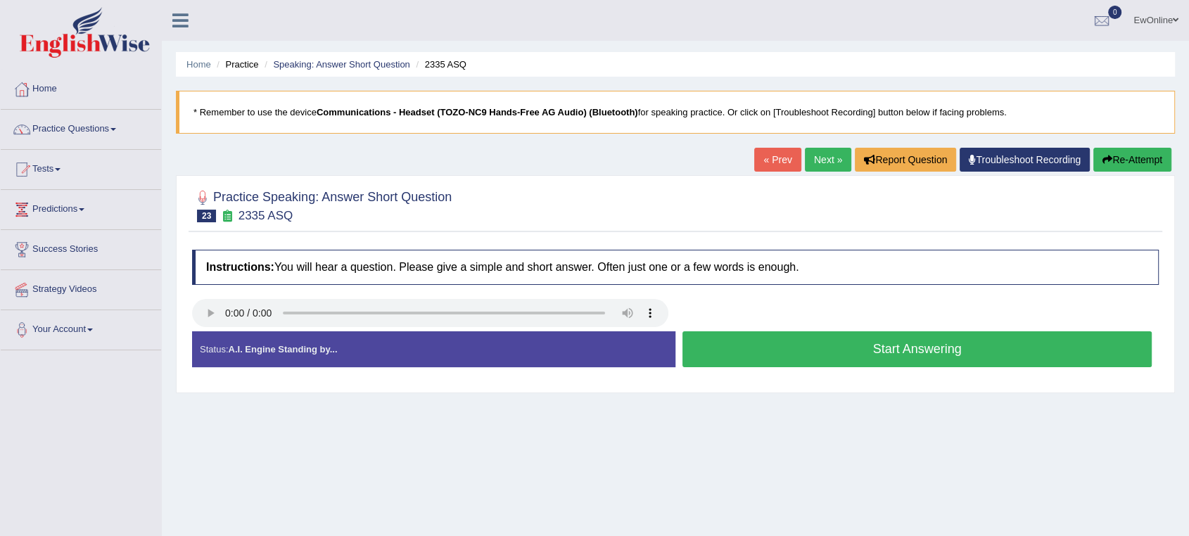
click at [880, 360] on button "Start Answering" at bounding box center [916, 349] width 469 height 36
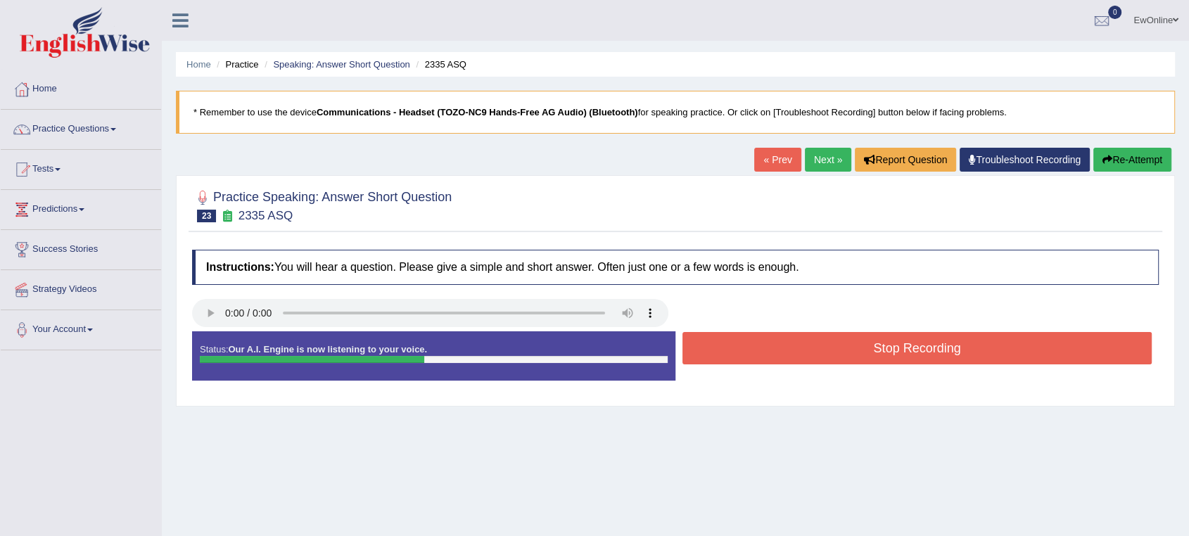
click at [886, 350] on button "Stop Recording" at bounding box center [916, 348] width 469 height 32
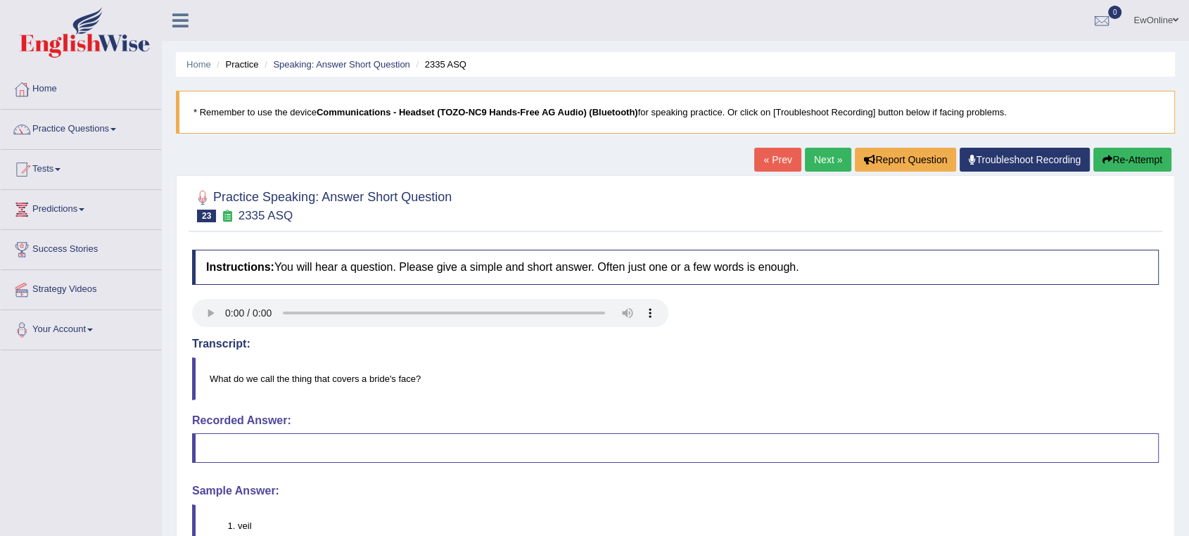
click at [1124, 159] on button "Re-Attempt" at bounding box center [1132, 160] width 78 height 24
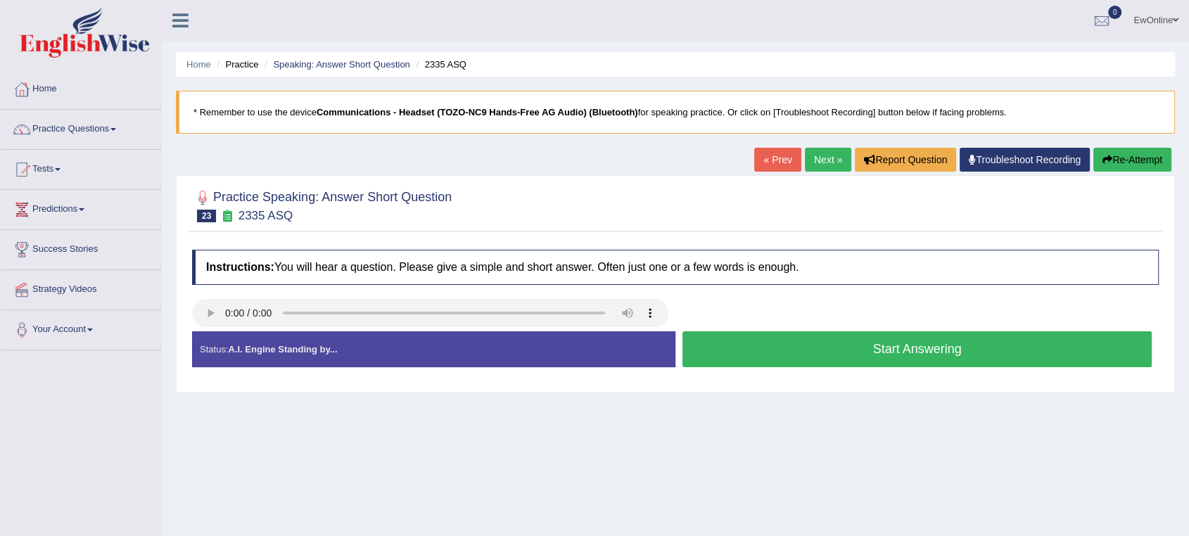
click at [894, 353] on button "Start Answering" at bounding box center [916, 349] width 469 height 36
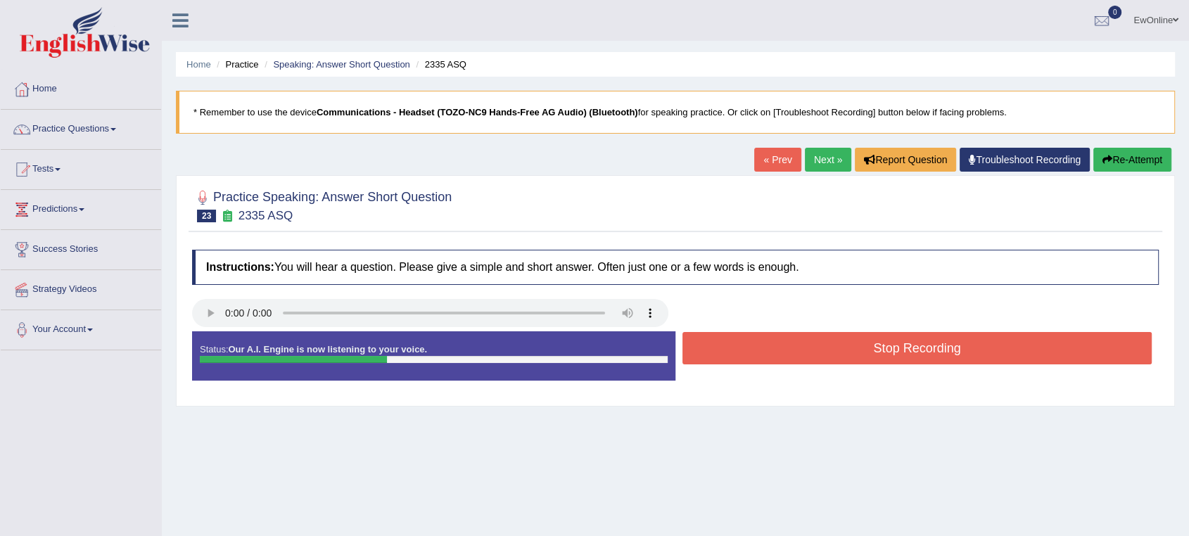
click at [891, 357] on button "Stop Recording" at bounding box center [916, 348] width 469 height 32
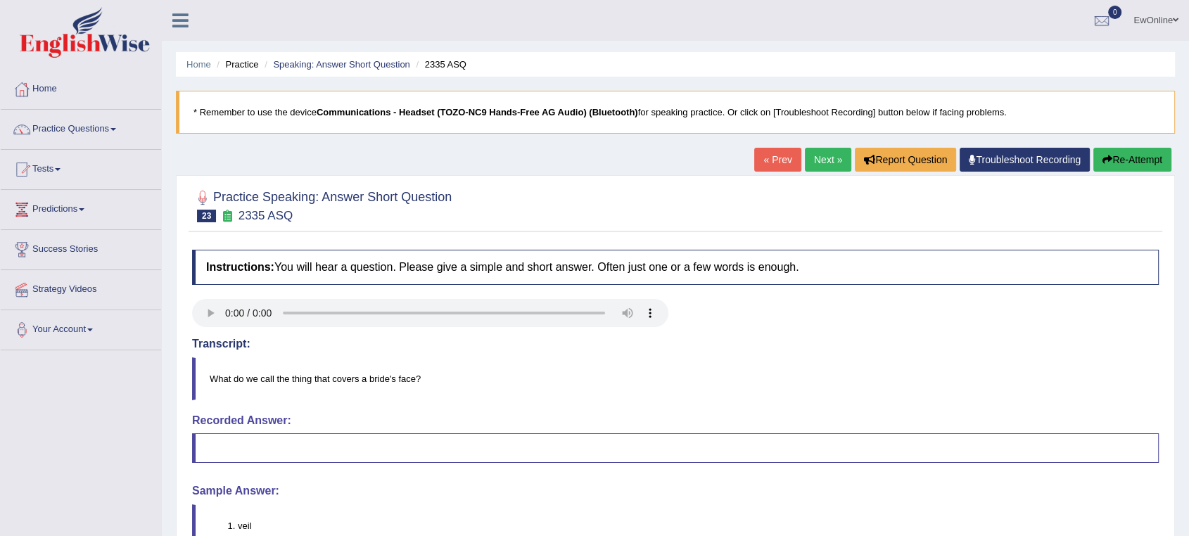
click at [1140, 158] on button "Re-Attempt" at bounding box center [1132, 160] width 78 height 24
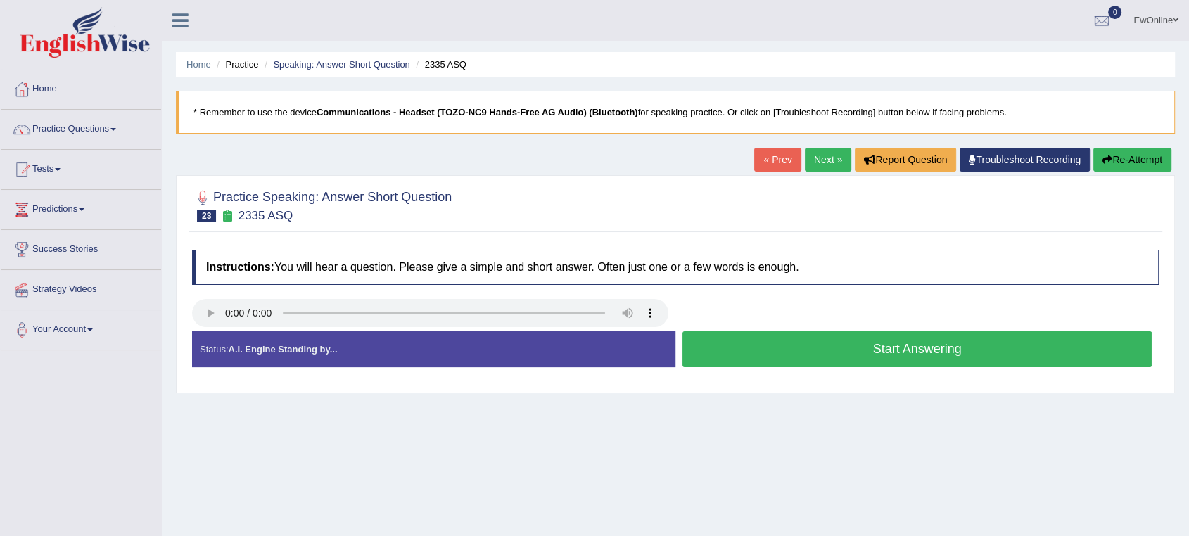
click at [903, 356] on button "Start Answering" at bounding box center [916, 349] width 469 height 36
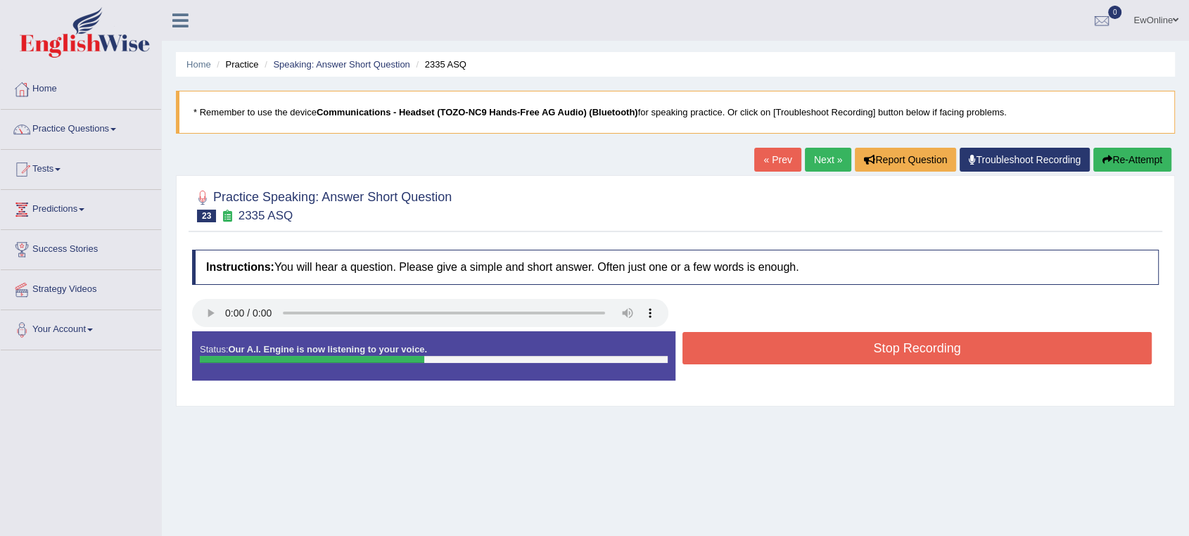
click at [898, 345] on button "Stop Recording" at bounding box center [916, 348] width 469 height 32
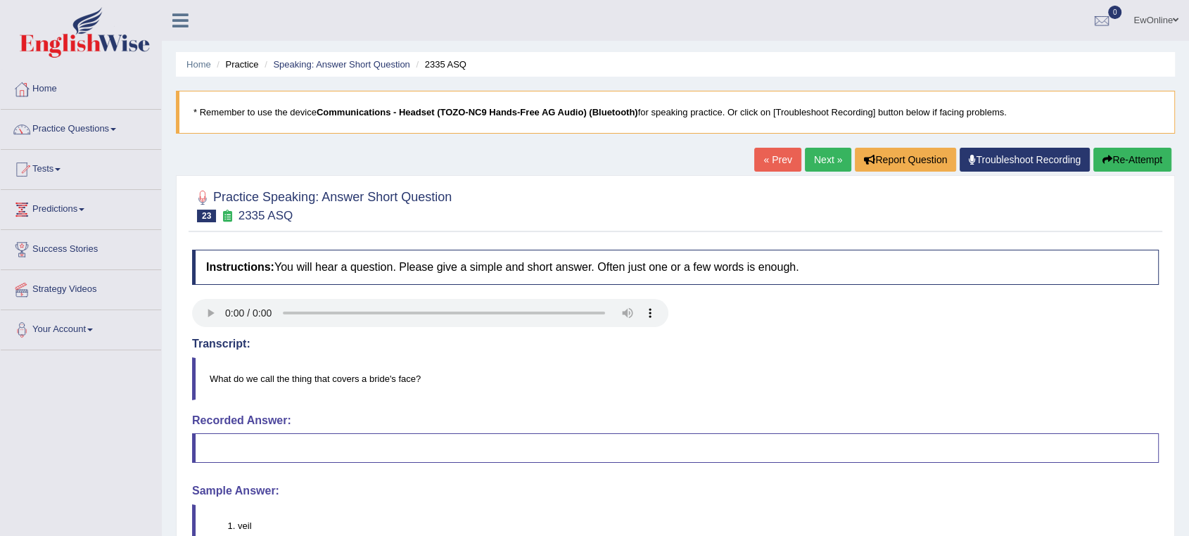
click at [1013, 159] on link "Troubleshoot Recording" at bounding box center [1025, 160] width 130 height 24
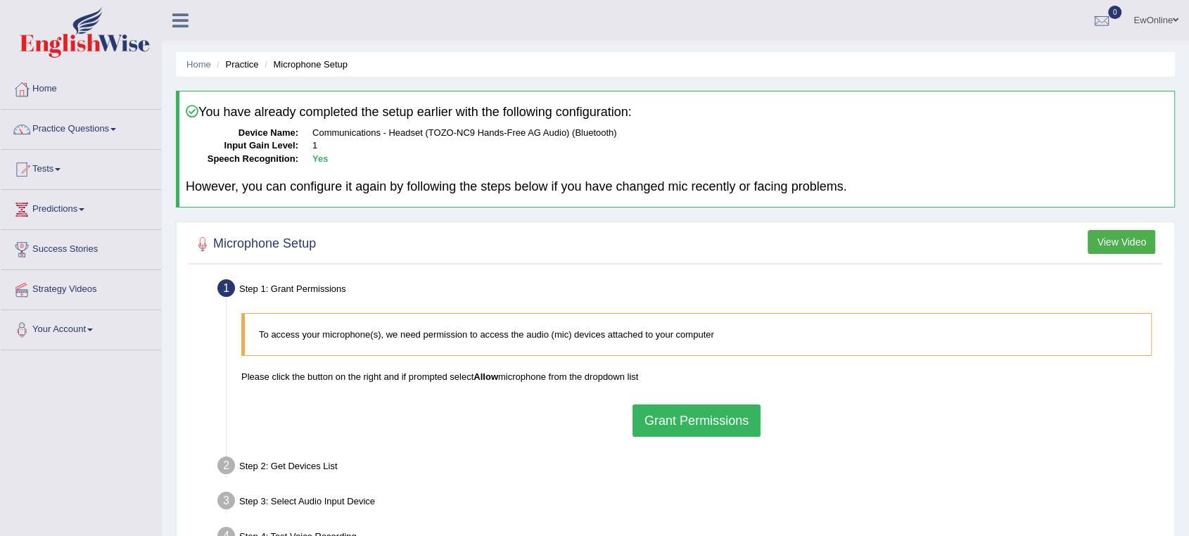
click at [682, 426] on button "Grant Permissions" at bounding box center [696, 421] width 128 height 32
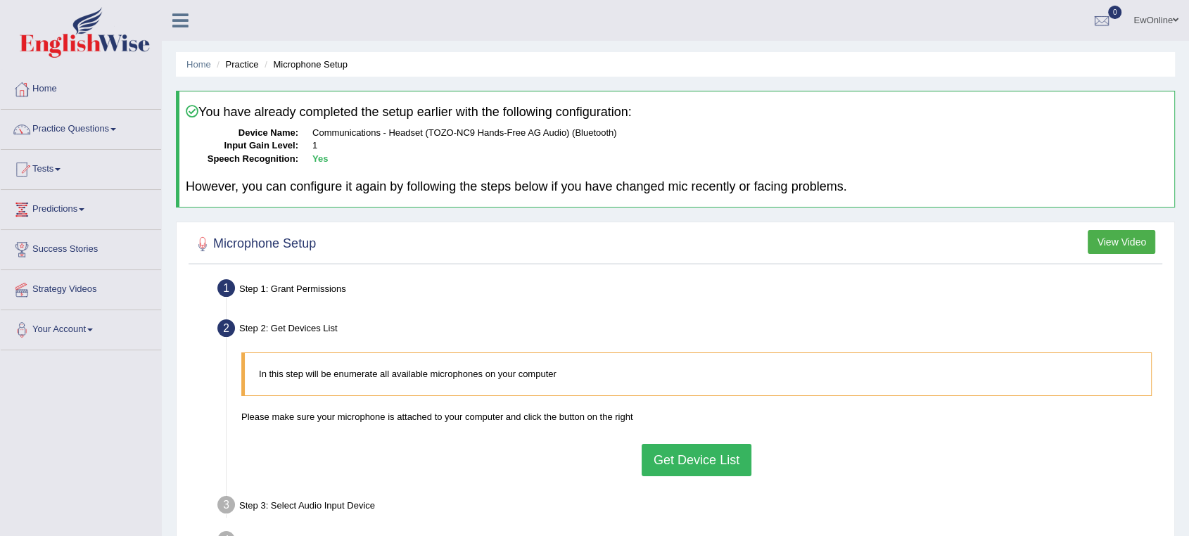
click at [692, 457] on button "Get Device List" at bounding box center [697, 460] width 110 height 32
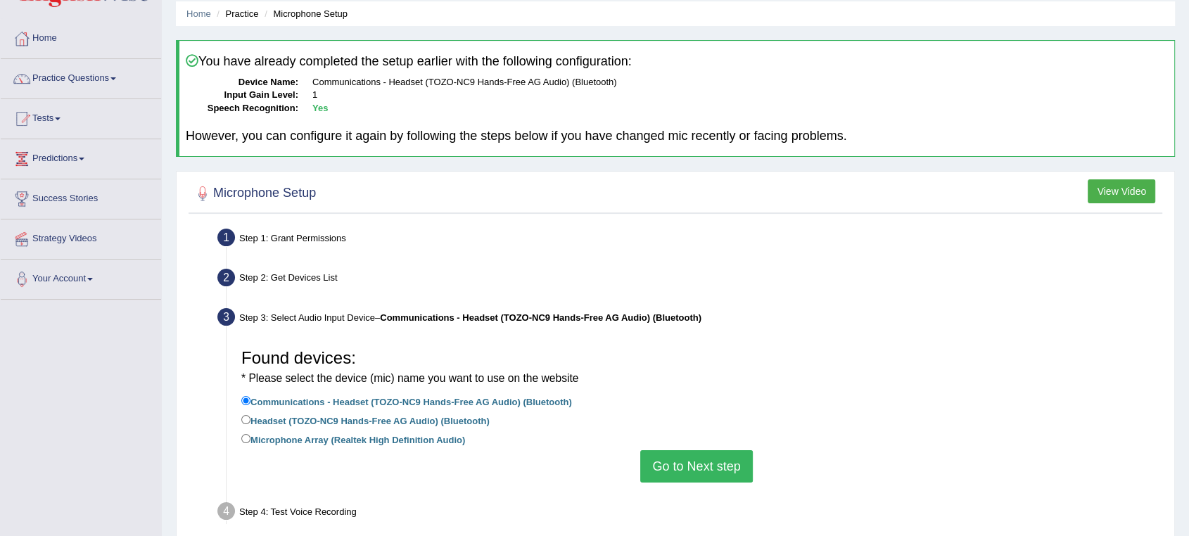
scroll to position [78, 0]
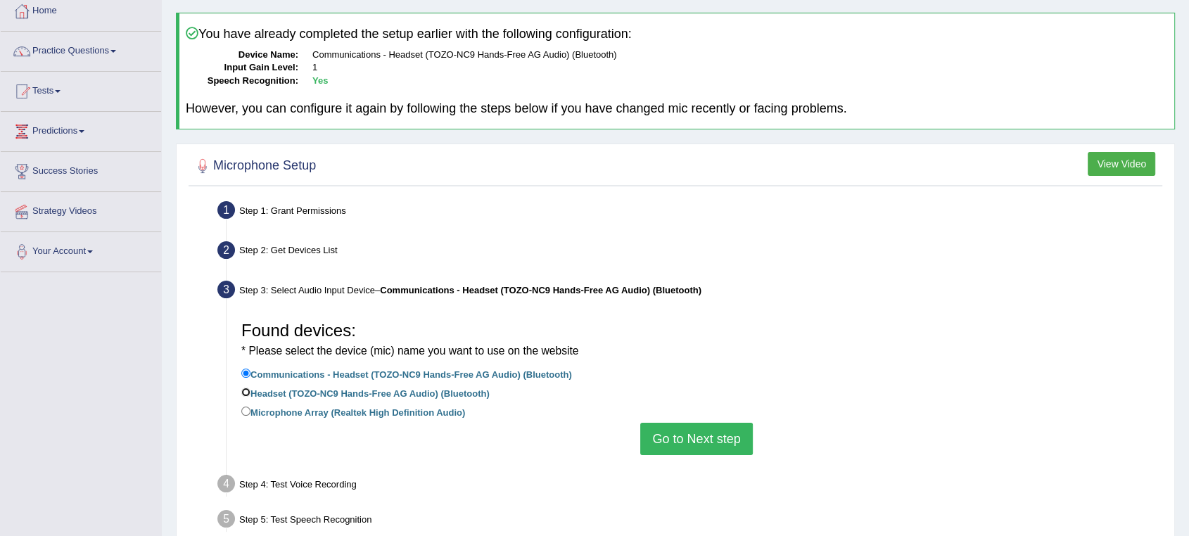
click at [242, 389] on input "Headset (TOZO-NC9 Hands-Free AG Audio) (Bluetooth)" at bounding box center [245, 392] width 9 height 9
radio input "true"
click at [701, 438] on button "Go to Next step" at bounding box center [696, 439] width 112 height 32
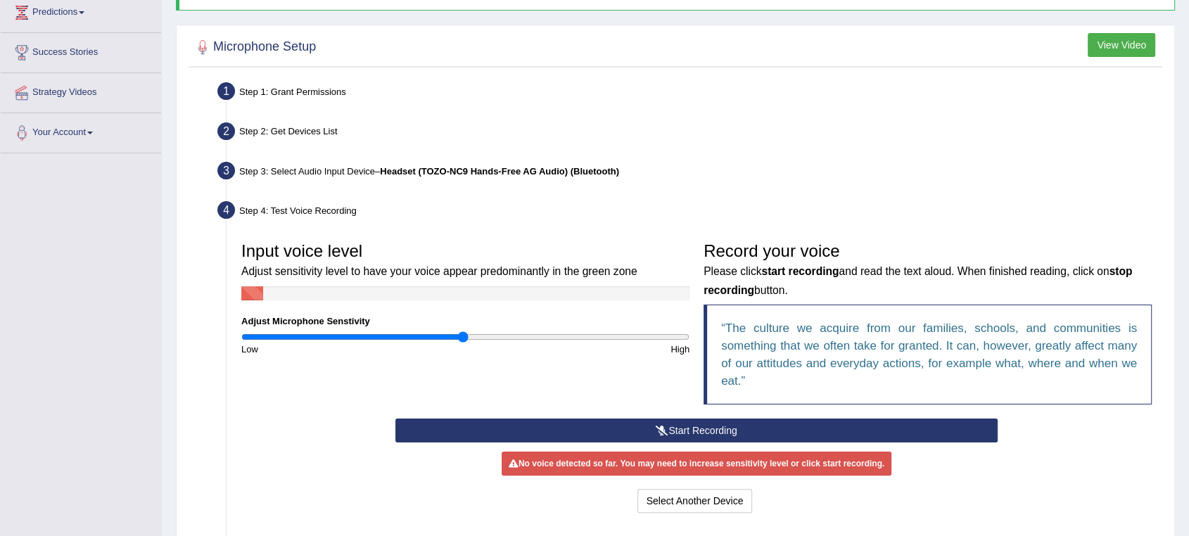
scroll to position [234, 0]
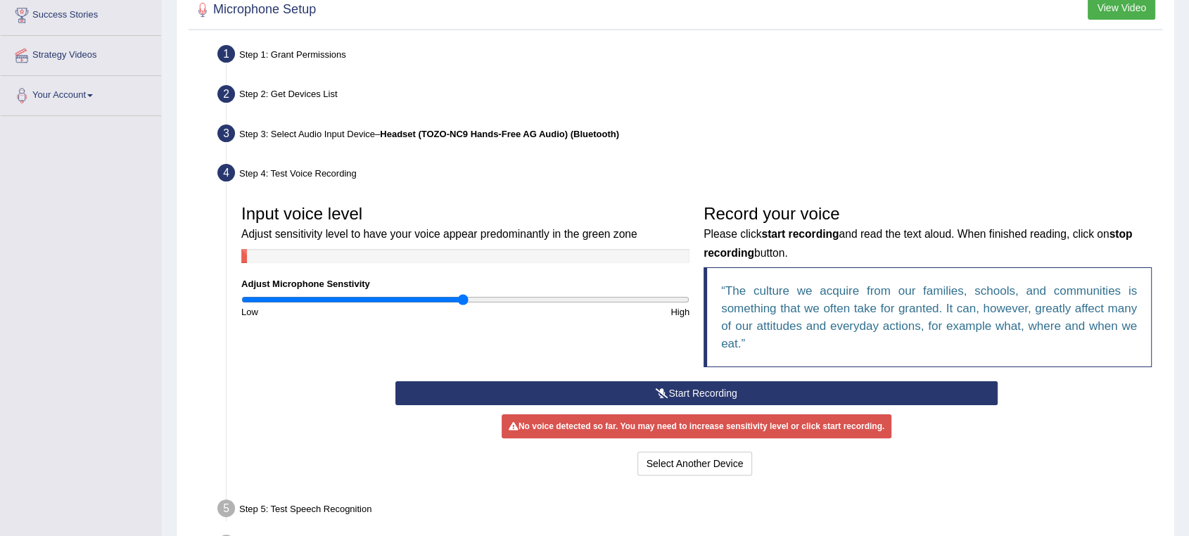
click at [704, 390] on button "Start Recording" at bounding box center [696, 393] width 602 height 24
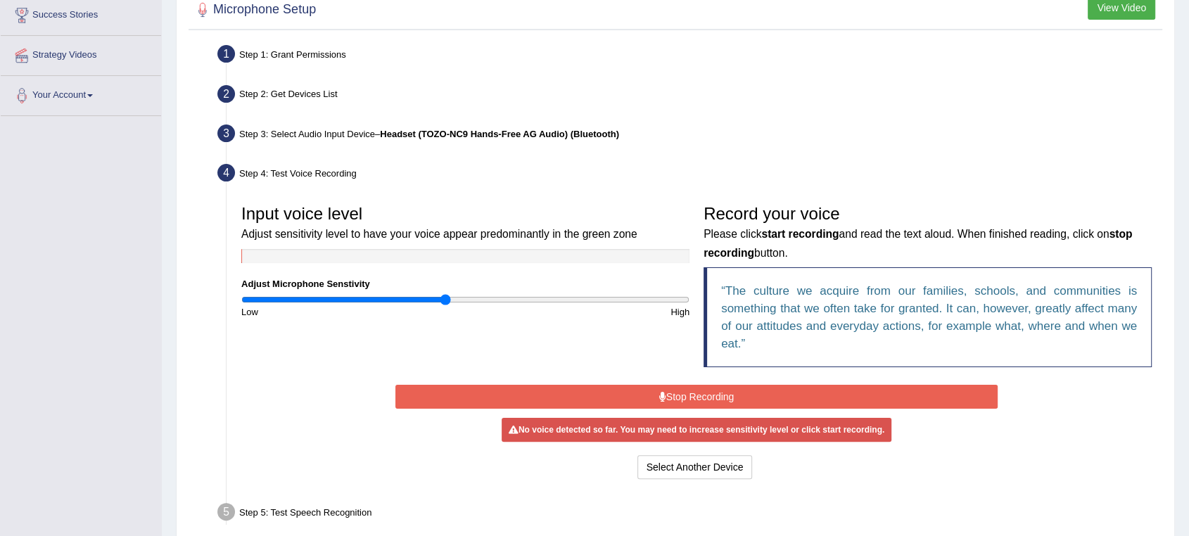
drag, startPoint x: 462, startPoint y: 299, endPoint x: 445, endPoint y: 300, distance: 16.9
type input "0.92"
click at [445, 300] on input "range" at bounding box center [465, 299] width 448 height 11
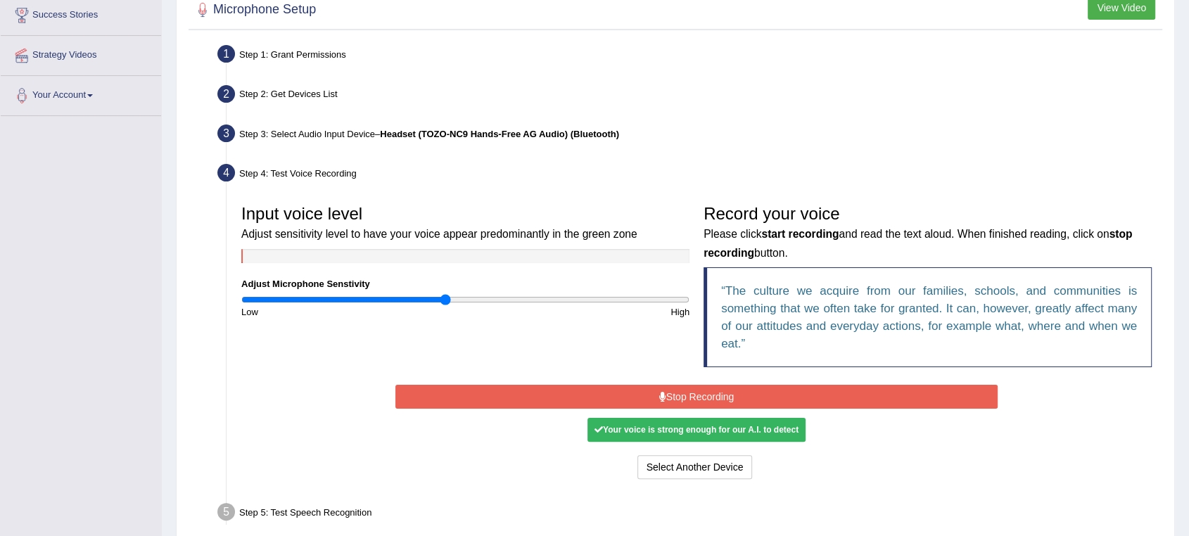
click at [685, 393] on button "Stop Recording" at bounding box center [696, 397] width 602 height 24
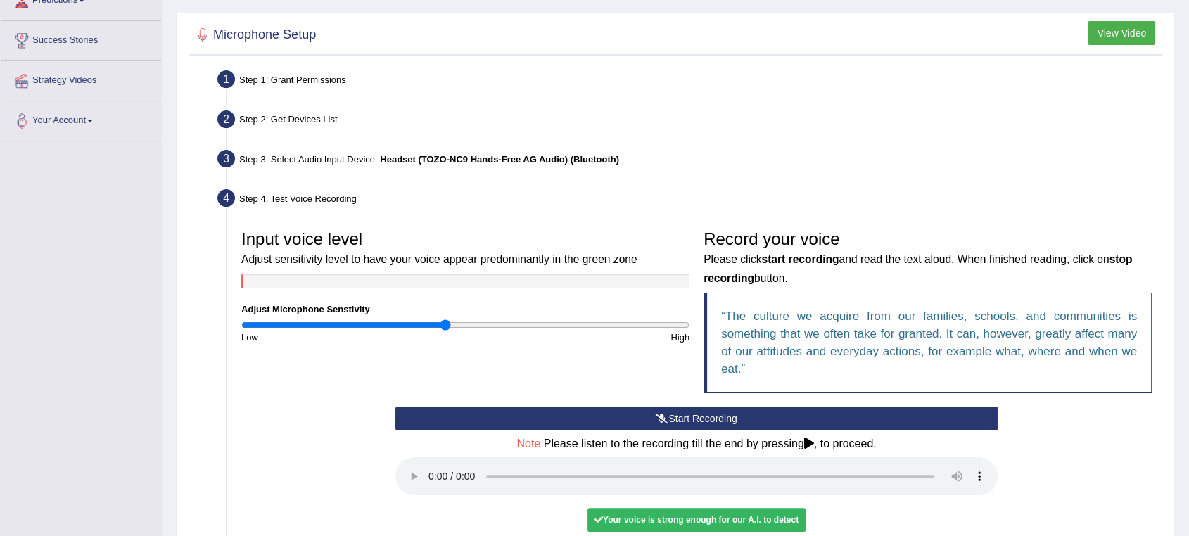
scroll to position [78, 0]
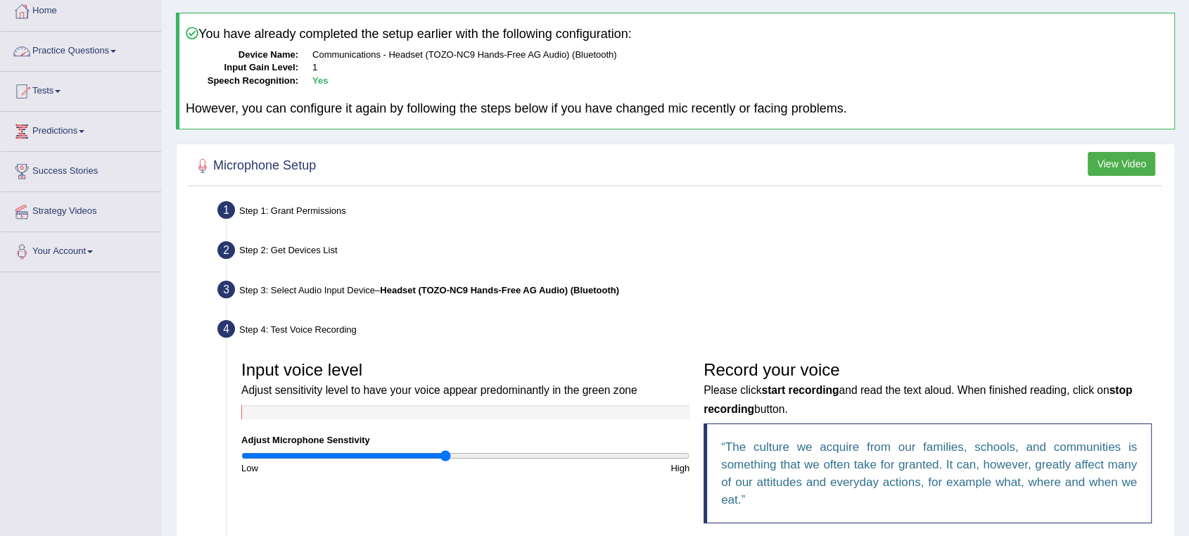
click at [96, 52] on link "Practice Questions" at bounding box center [81, 49] width 160 height 35
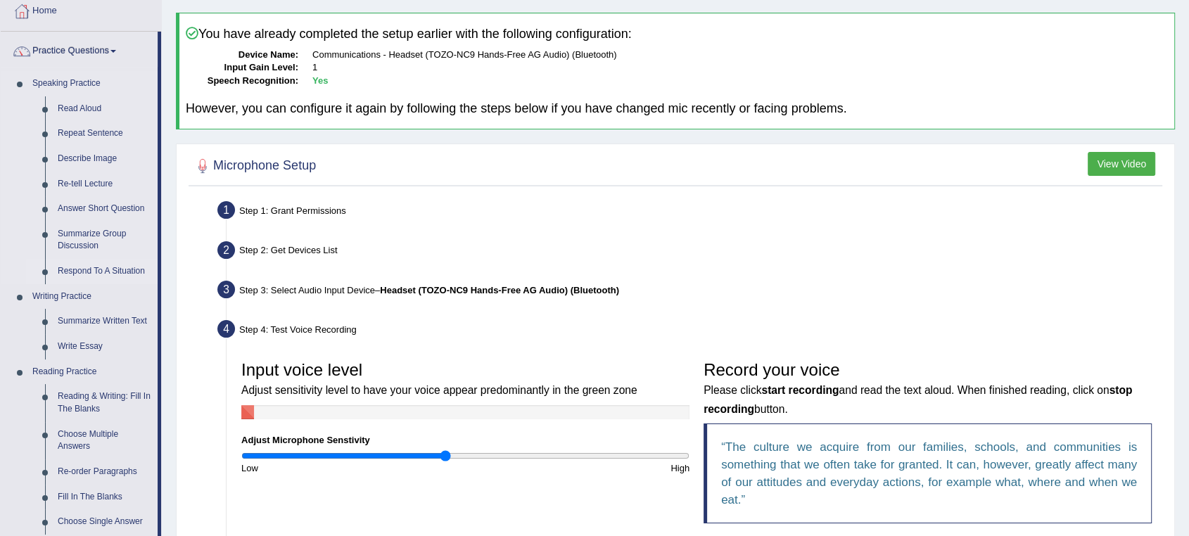
click at [90, 269] on link "Respond To A Situation" at bounding box center [104, 271] width 106 height 25
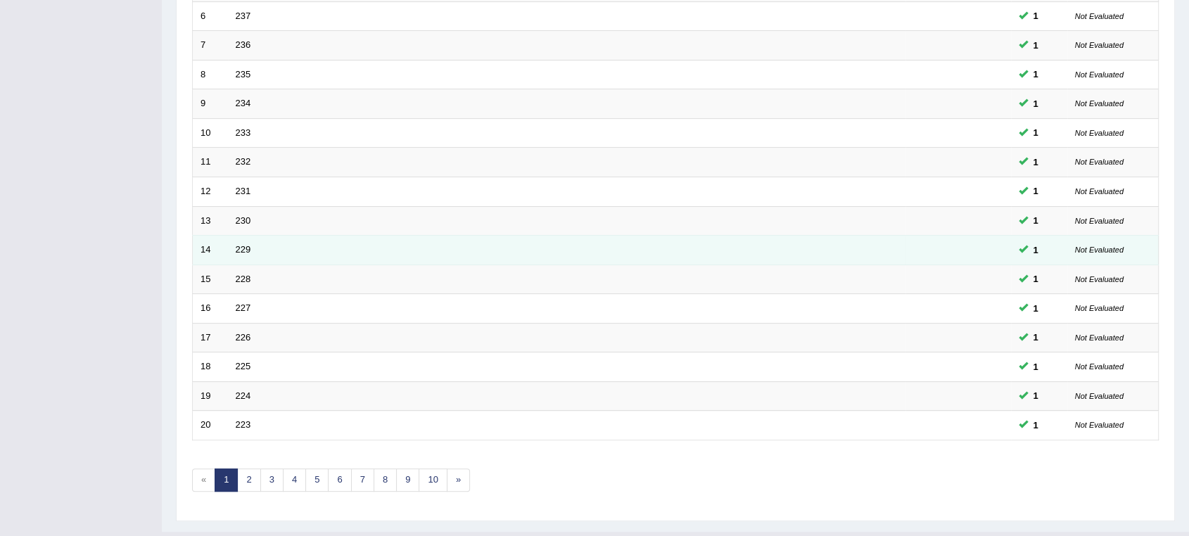
scroll to position [394, 0]
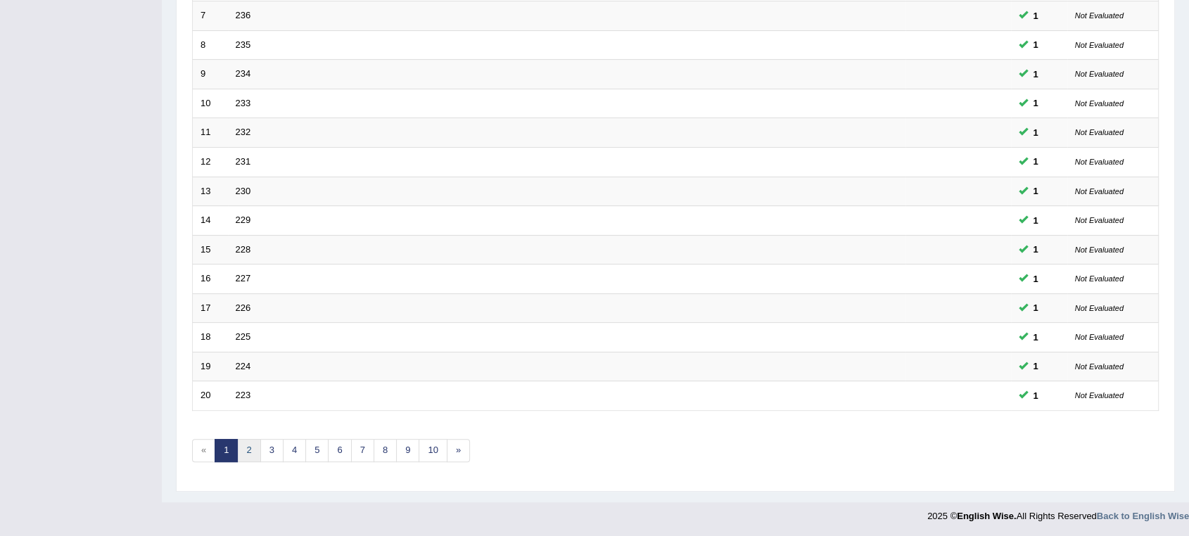
click at [253, 447] on link "2" at bounding box center [248, 450] width 23 height 23
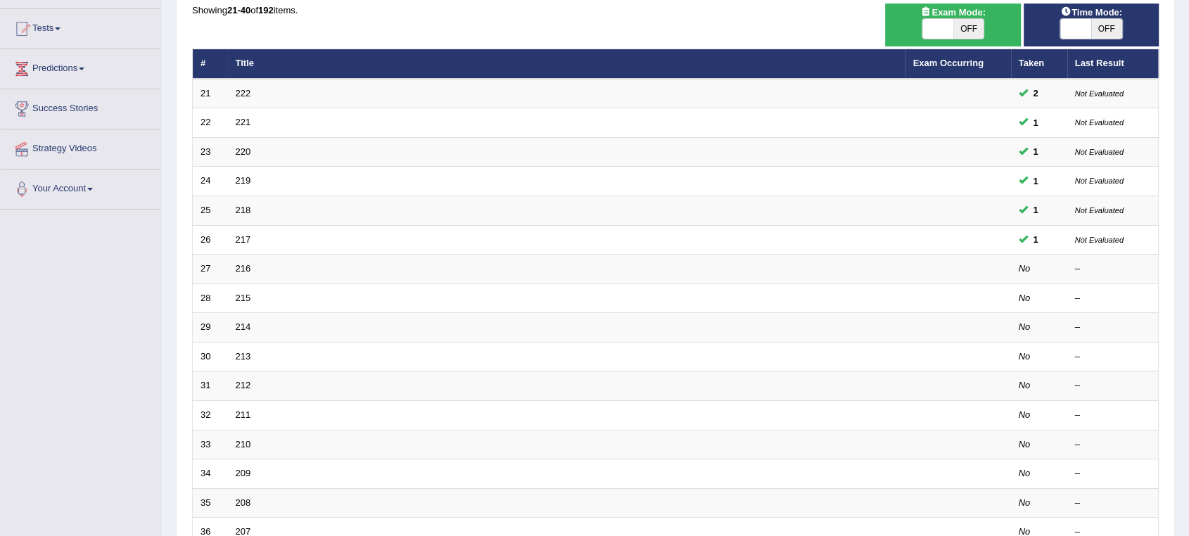
scroll to position [156, 0]
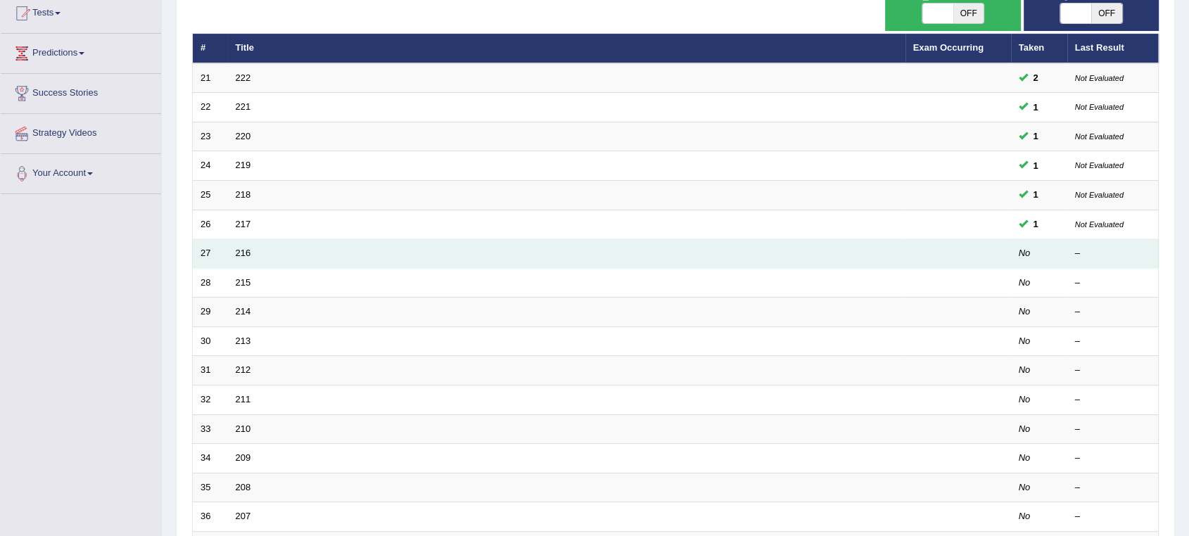
click at [276, 248] on td "216" at bounding box center [567, 254] width 678 height 30
click at [240, 256] on link "216" at bounding box center [243, 253] width 15 height 11
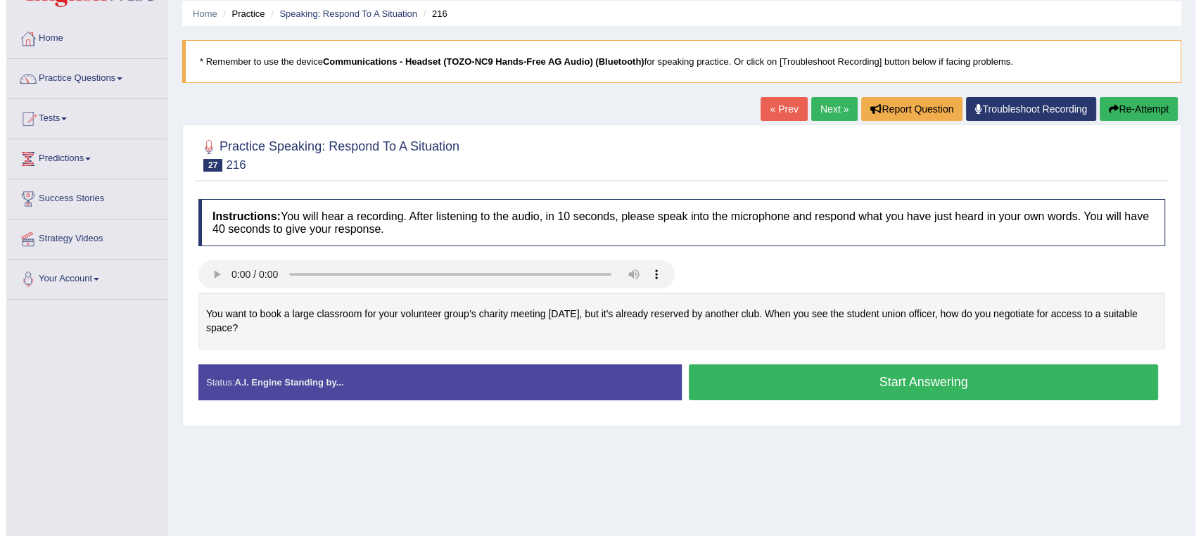
scroll to position [78, 0]
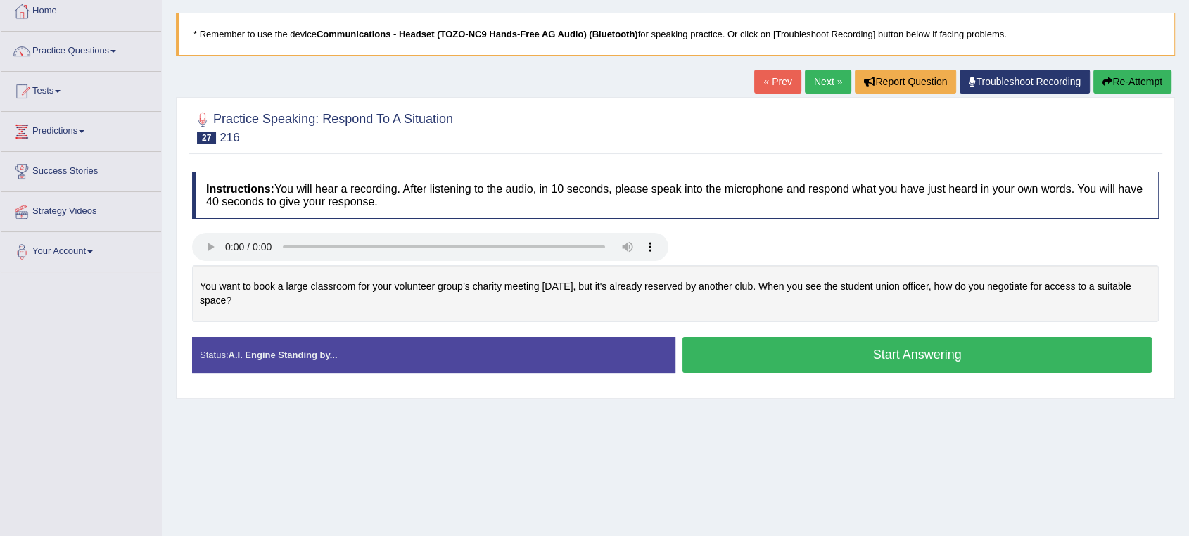
click at [904, 357] on button "Start Answering" at bounding box center [916, 355] width 469 height 36
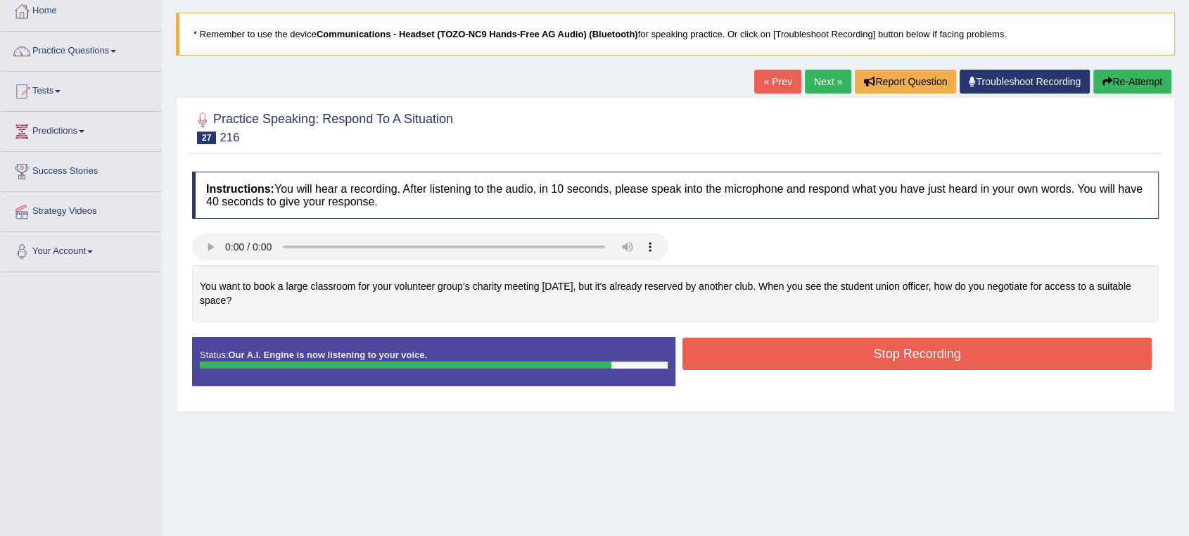
click at [912, 359] on button "Stop Recording" at bounding box center [916, 354] width 469 height 32
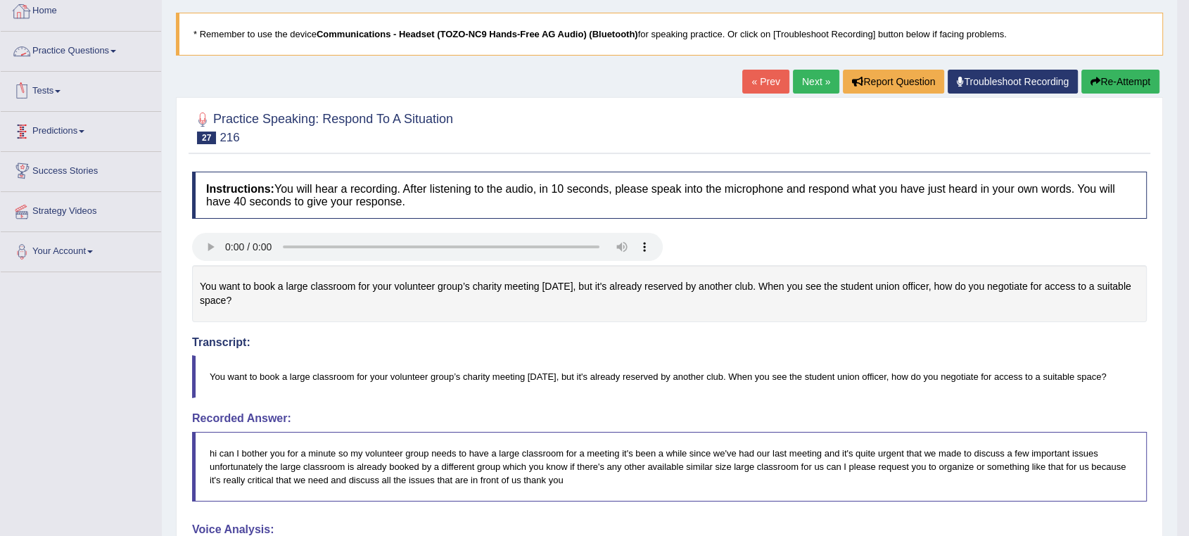
click at [80, 47] on link "Practice Questions" at bounding box center [81, 49] width 160 height 35
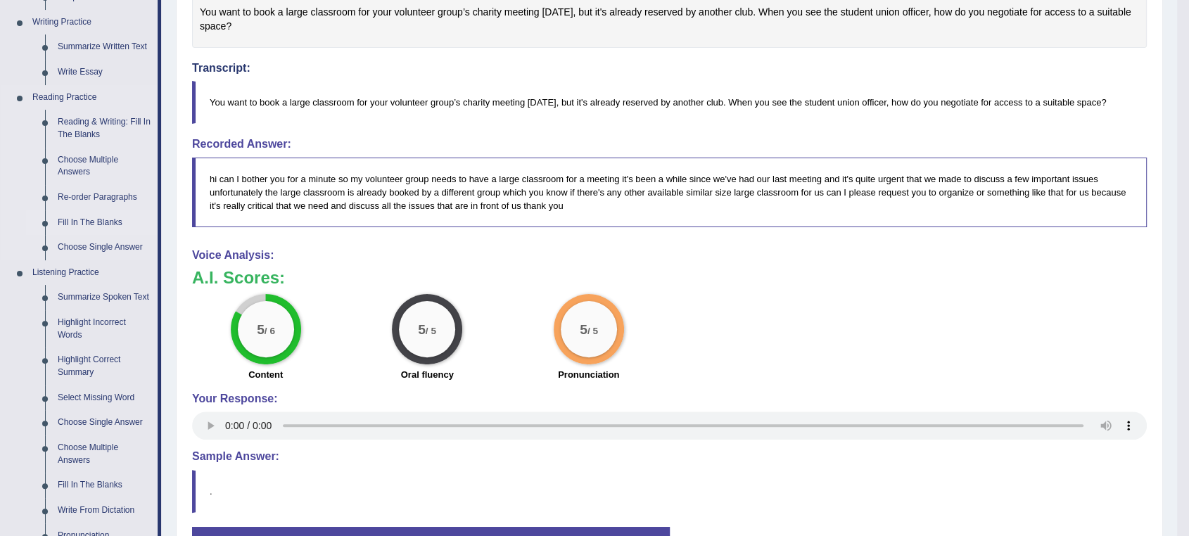
scroll to position [234, 0]
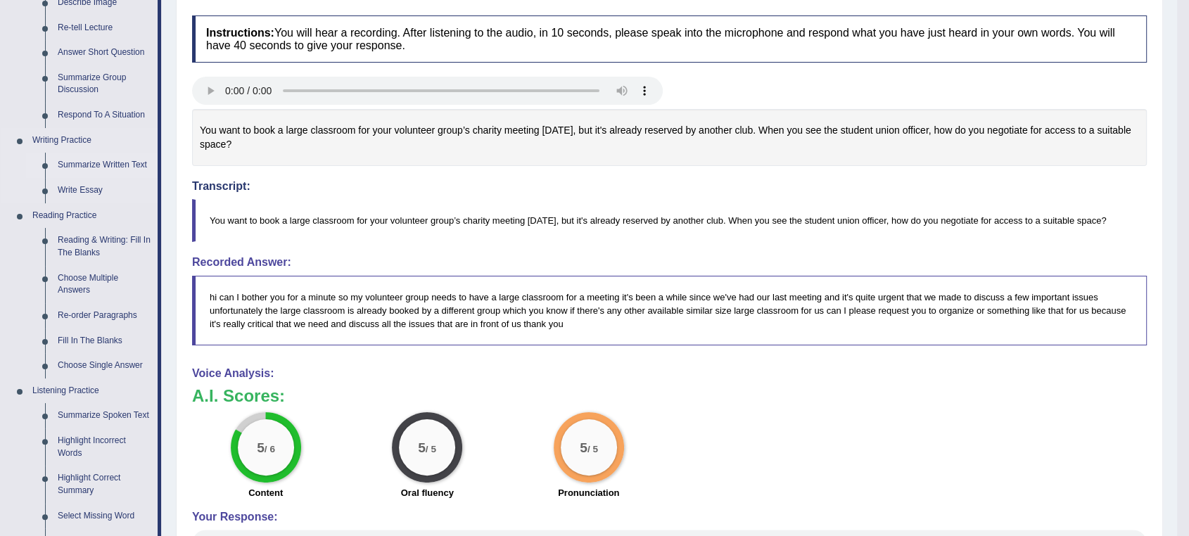
click at [110, 167] on link "Summarize Written Text" at bounding box center [104, 165] width 106 height 25
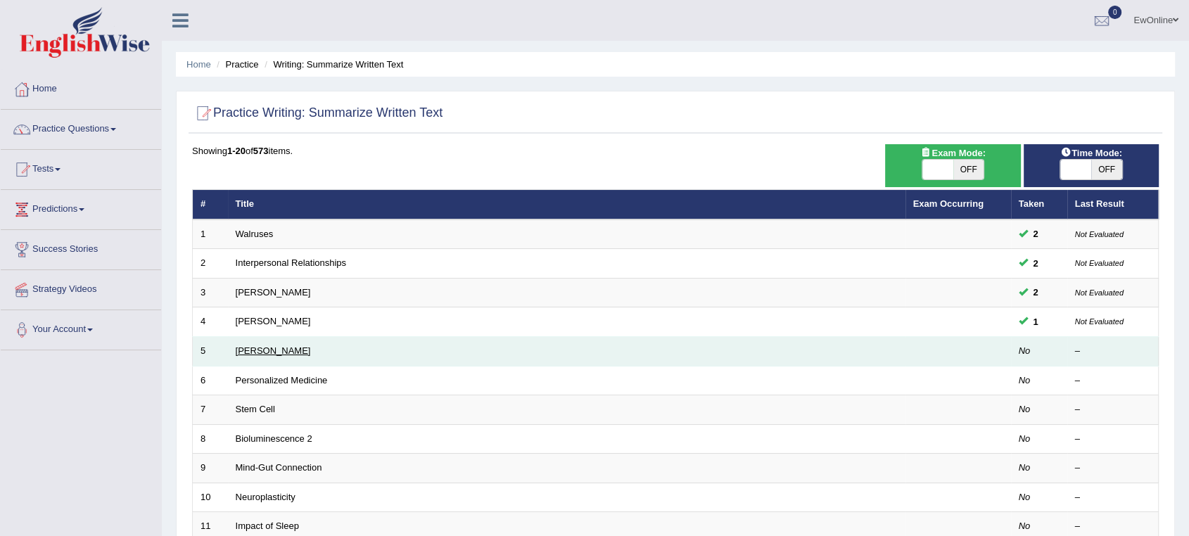
click at [299, 352] on link "[PERSON_NAME]" at bounding box center [273, 350] width 75 height 11
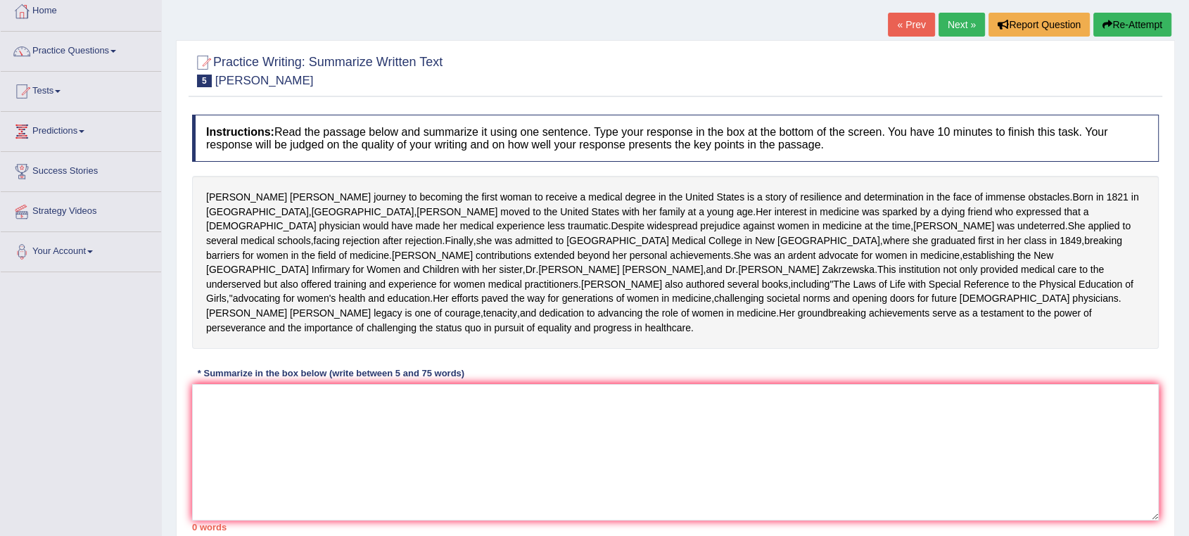
scroll to position [156, 0]
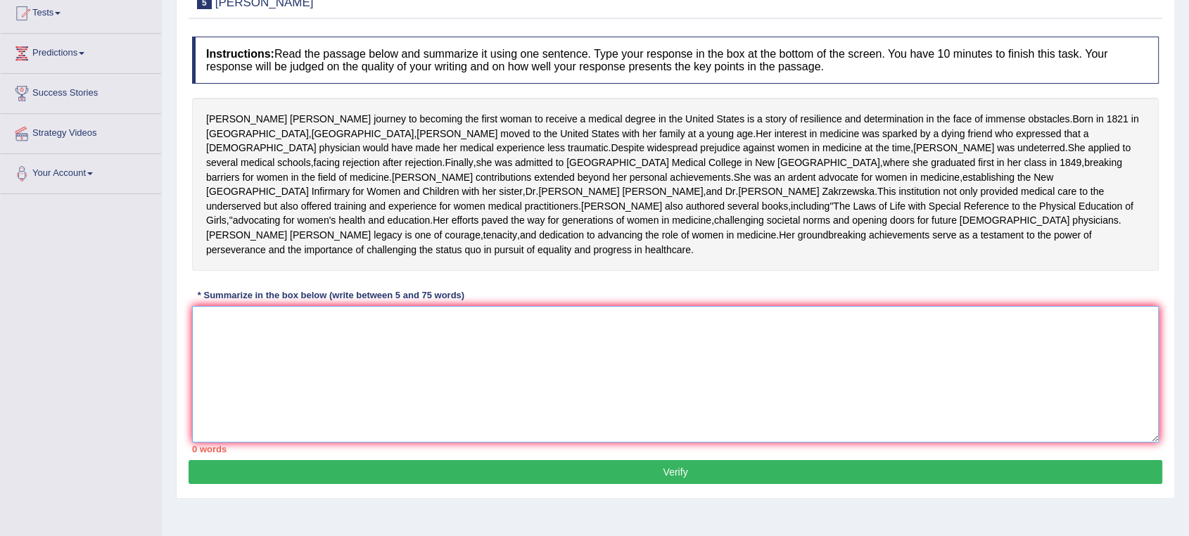
click at [231, 385] on textarea at bounding box center [675, 374] width 967 height 136
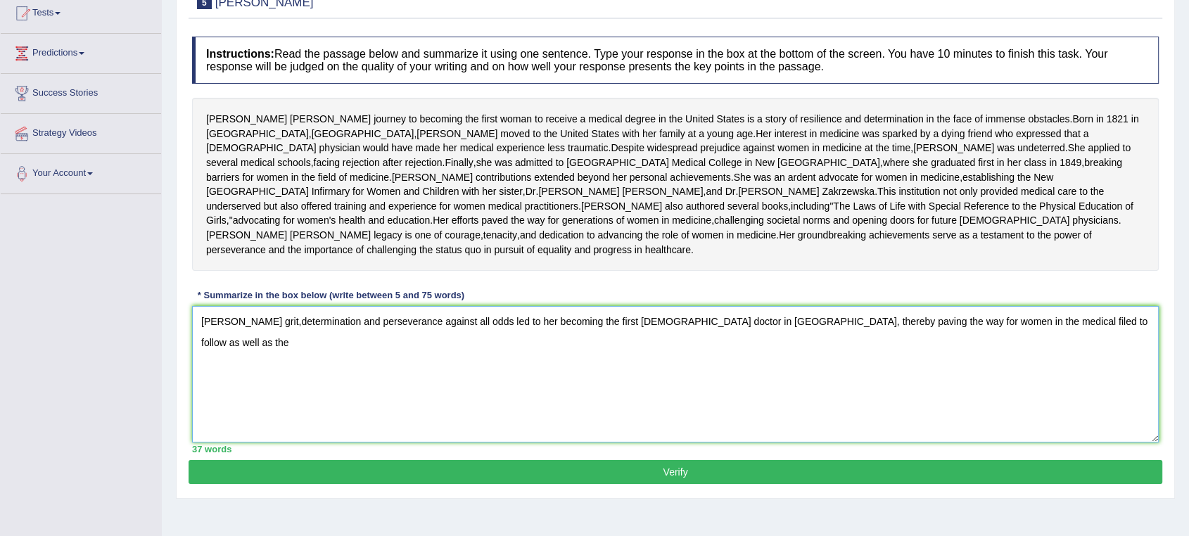
click at [803, 394] on textarea "Elizabeth Blackwell's grit,determination and perseverance against all odds led …" at bounding box center [675, 374] width 967 height 136
click at [839, 393] on textarea "Elizabeth Blackwell's grit,determination and perseverance against all odds led …" at bounding box center [675, 374] width 967 height 136
drag, startPoint x: 1149, startPoint y: 390, endPoint x: 1040, endPoint y: 403, distance: 109.9
click at [1040, 403] on textarea "Elizabeth Blackwell's grit,determination and perseverance against all odds led …" at bounding box center [675, 374] width 967 height 136
click at [526, 392] on textarea "Elizabeth Blackwell's grit,determination and perseverance against all odds led …" at bounding box center [675, 374] width 967 height 136
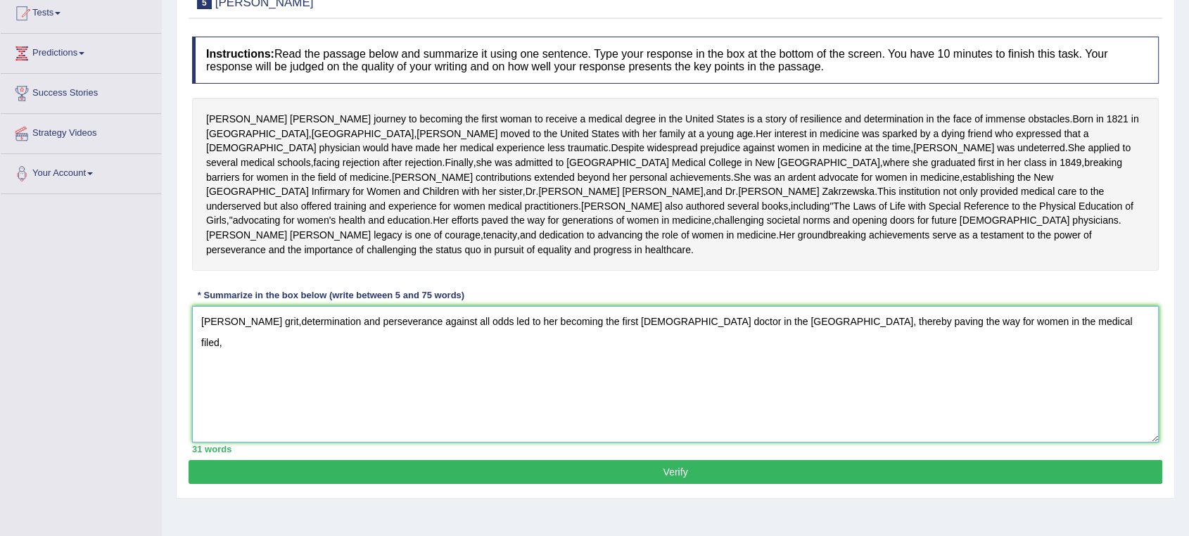
click at [802, 394] on textarea "Elizabeth Blackwell's grit,determination and perseverance against all odds led …" at bounding box center [675, 374] width 967 height 136
drag, startPoint x: 526, startPoint y: 391, endPoint x: 455, endPoint y: 398, distance: 70.6
click at [455, 398] on textarea "Elizabeth Blackwell's grit,determination and perseverance against all odds led …" at bounding box center [675, 374] width 967 height 136
drag, startPoint x: 455, startPoint y: 394, endPoint x: 1025, endPoint y: 388, distance: 569.9
click at [1025, 388] on textarea "Elizabeth Blackwell's grit,determination and perseverance led to her becoming t…" at bounding box center [675, 374] width 967 height 136
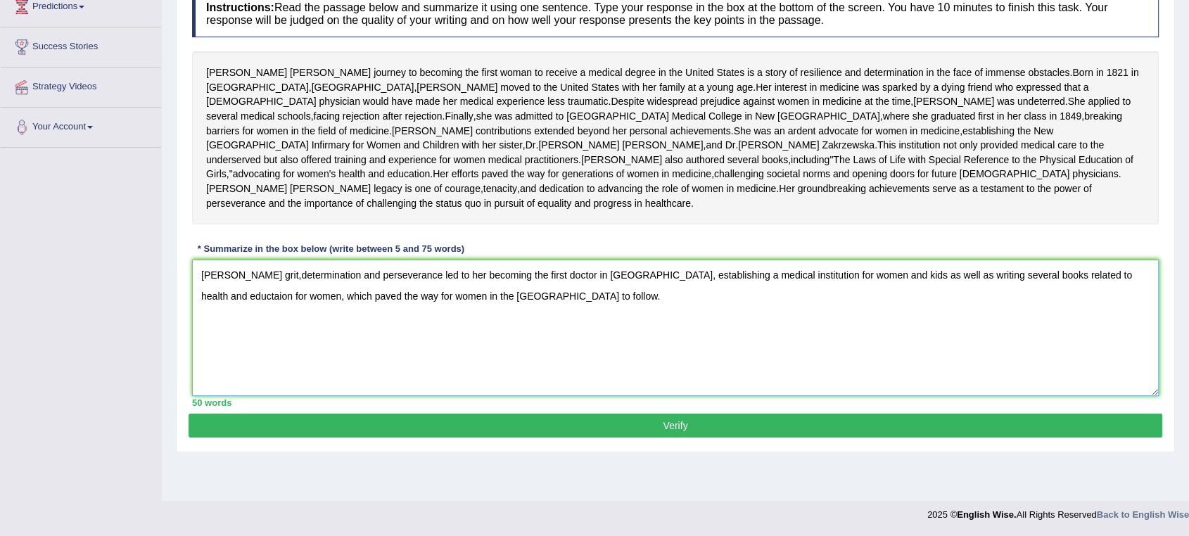
scroll to position [236, 0]
type textarea "Elizabeth Blackwell's grit,determination and perseverance led to her becoming t…"
click at [670, 438] on button "Verify" at bounding box center [676, 426] width 974 height 24
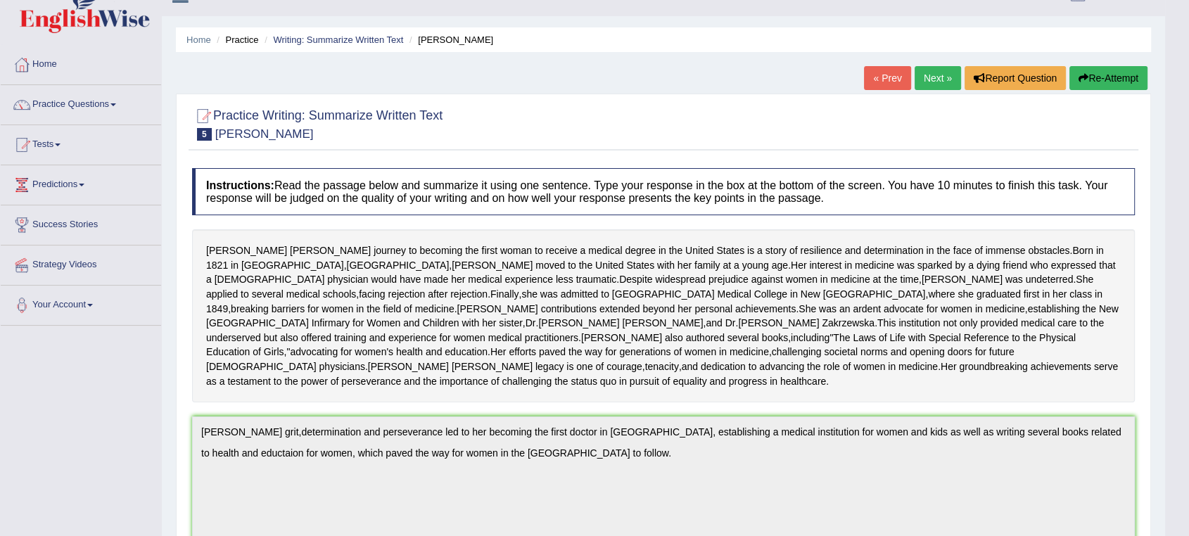
scroll to position [0, 0]
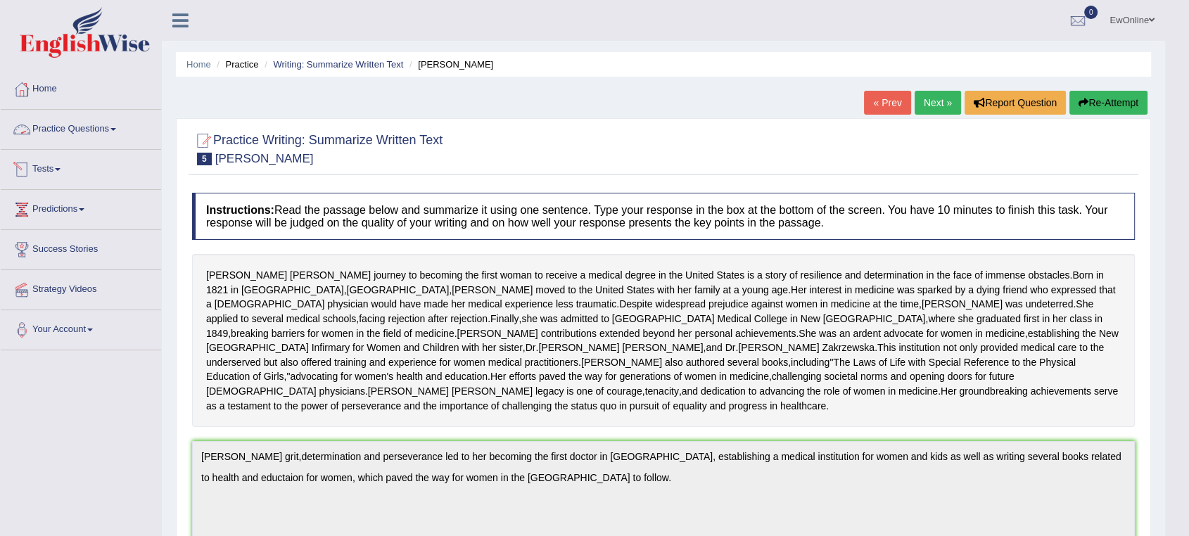
click at [93, 128] on link "Practice Questions" at bounding box center [81, 127] width 160 height 35
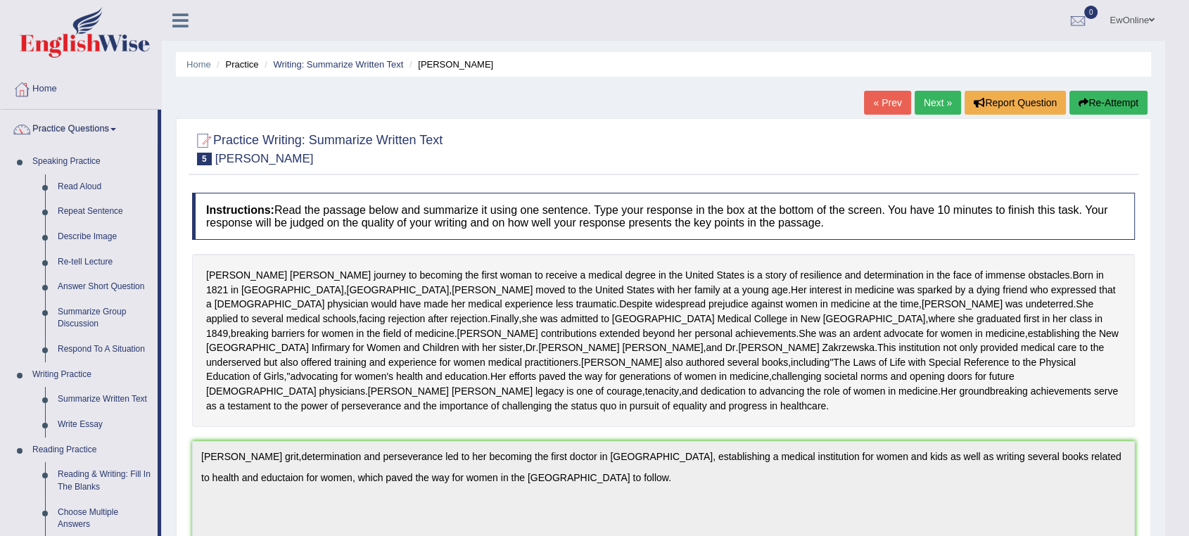
click at [1119, 23] on link "EwOnline" at bounding box center [1132, 18] width 66 height 37
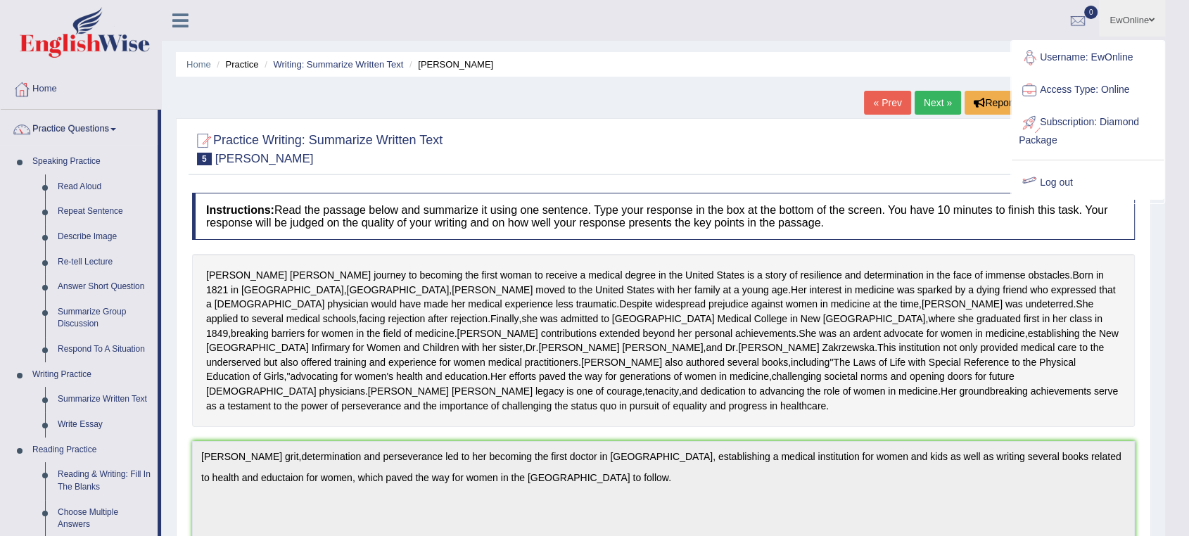
click at [1057, 184] on link "Log out" at bounding box center [1088, 183] width 152 height 32
